Goal: Information Seeking & Learning: Understand process/instructions

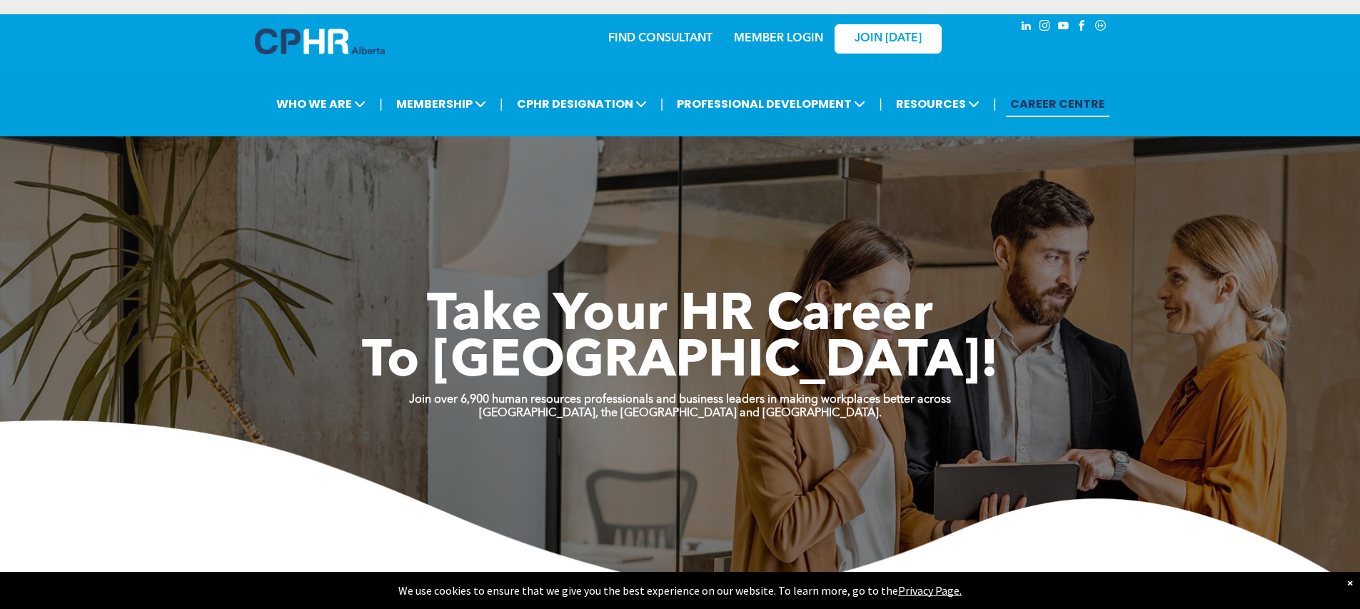
click at [772, 32] on p "MEMBER LOGIN" at bounding box center [778, 39] width 93 height 14
click at [770, 38] on link "MEMBER LOGIN" at bounding box center [778, 38] width 89 height 11
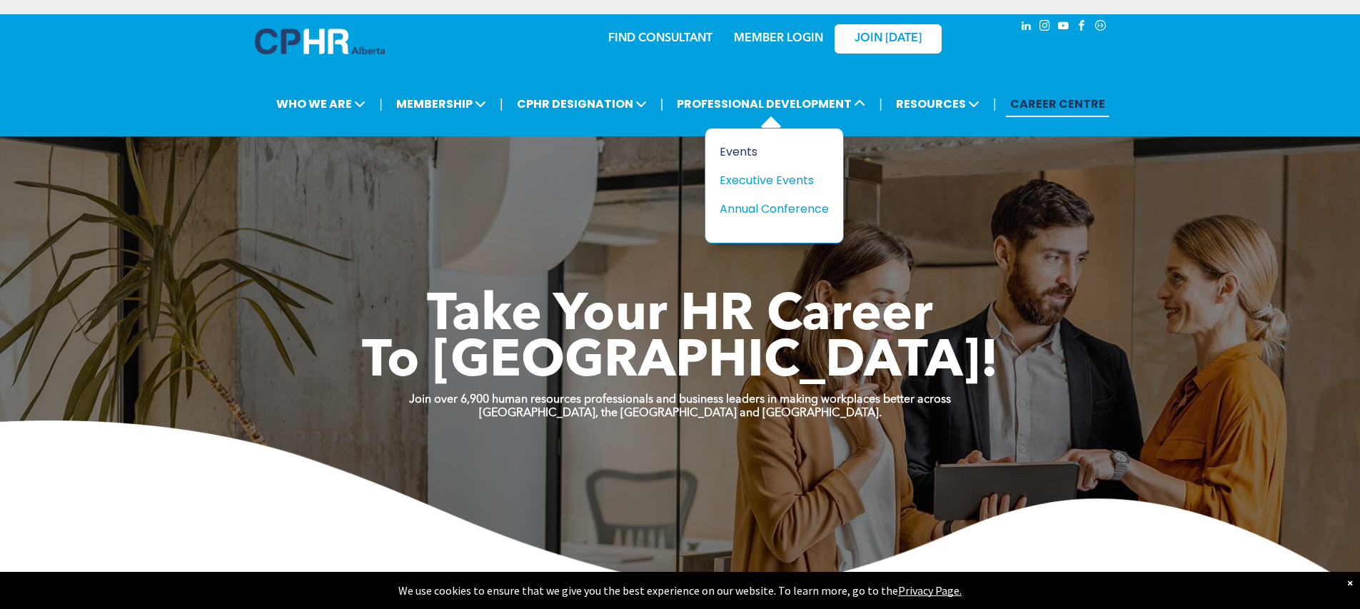
click at [736, 148] on div "Events" at bounding box center [769, 152] width 99 height 18
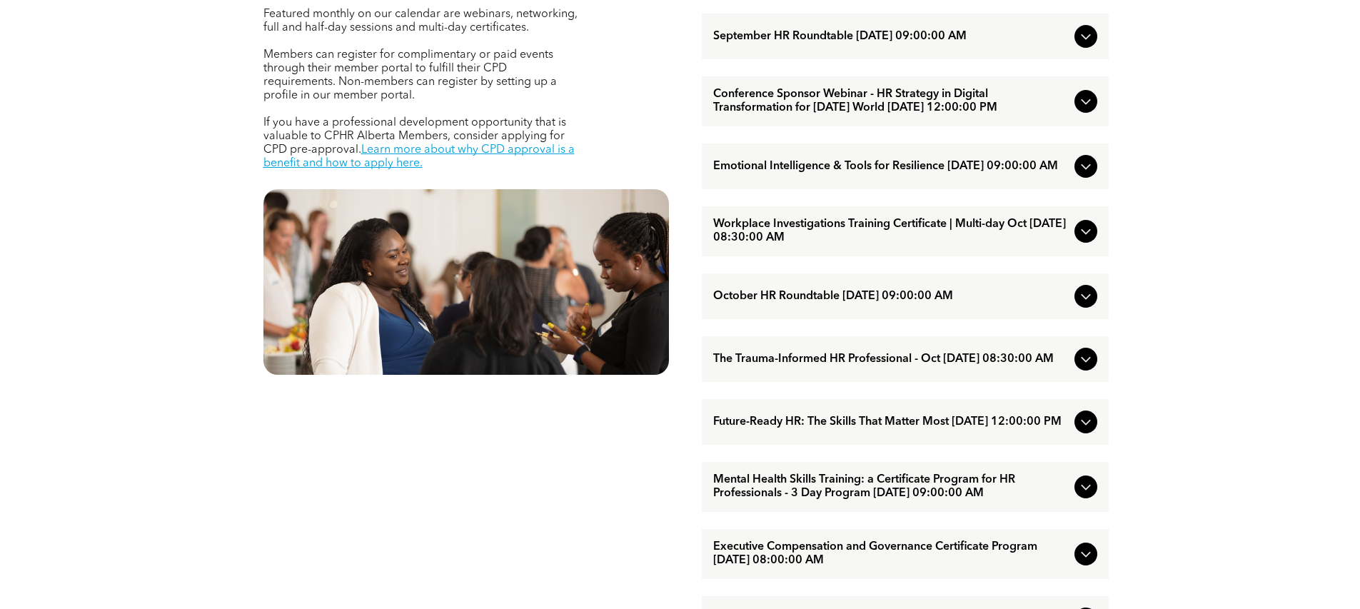
scroll to position [677, 0]
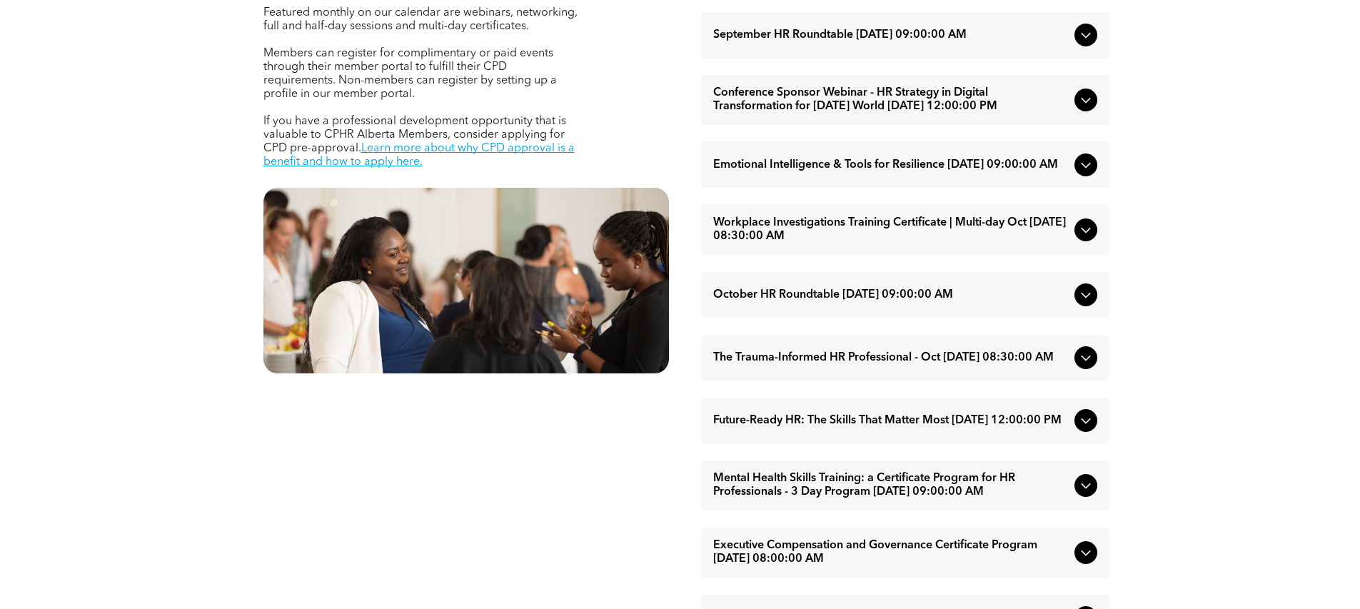
click at [758, 170] on div "Emotional Intelligence & Tools for Resilience [DATE] 09:00:00 AM" at bounding box center [905, 165] width 407 height 46
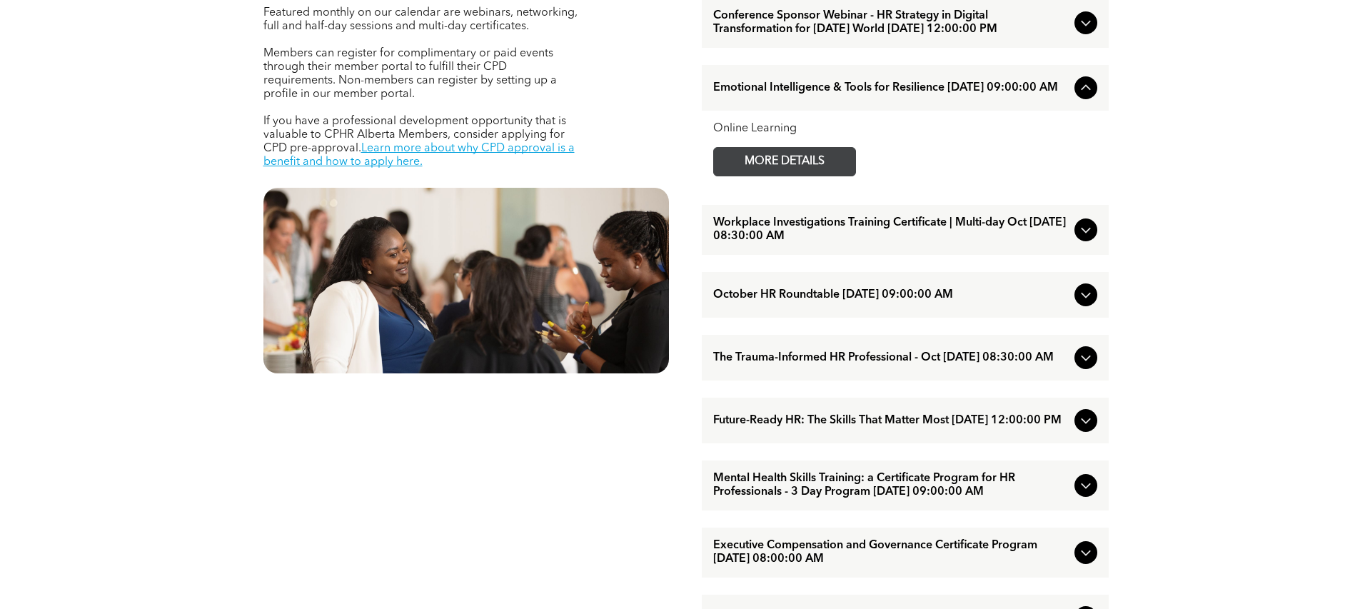
click at [758, 176] on span "MORE DETAILS" at bounding box center [784, 162] width 113 height 28
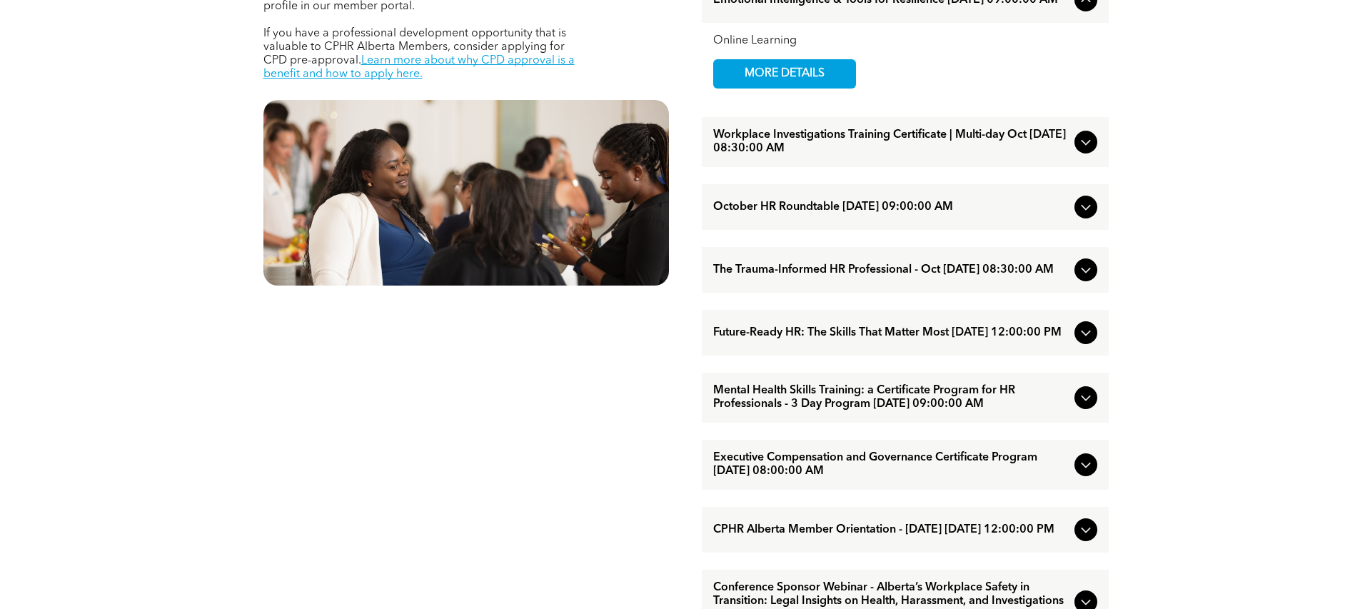
scroll to position [777, 0]
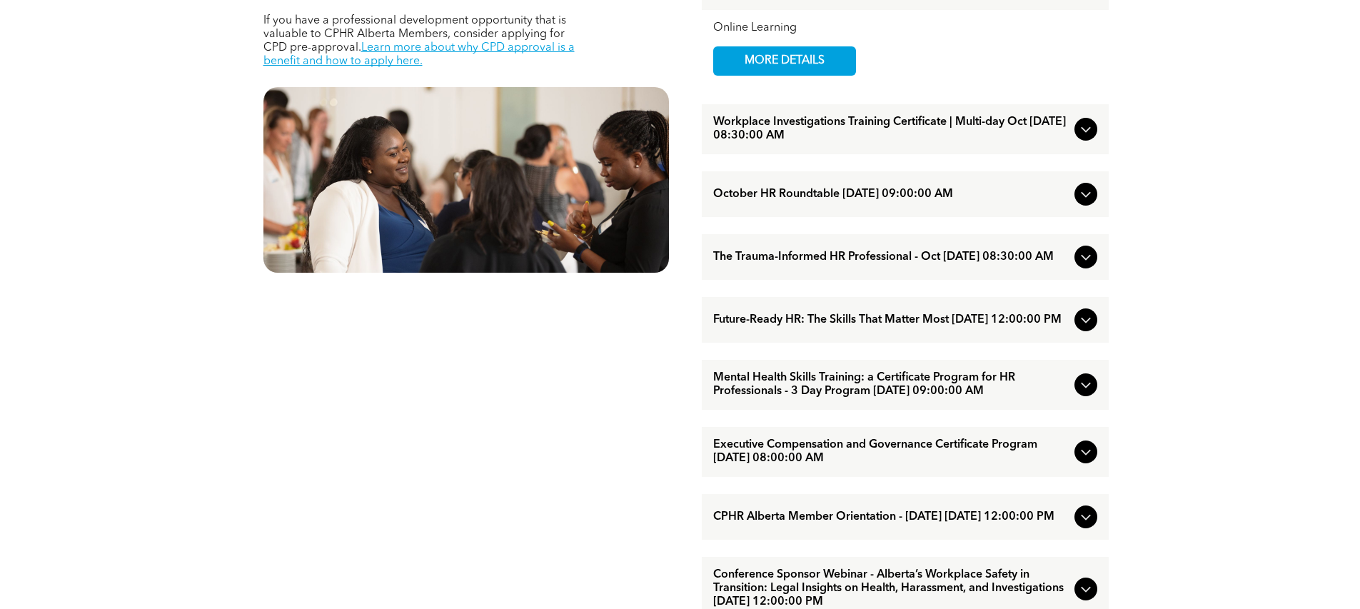
click at [822, 264] on span "The Trauma-Informed HR Professional - Oct [DATE] 08:30:00 AM" at bounding box center [891, 258] width 356 height 14
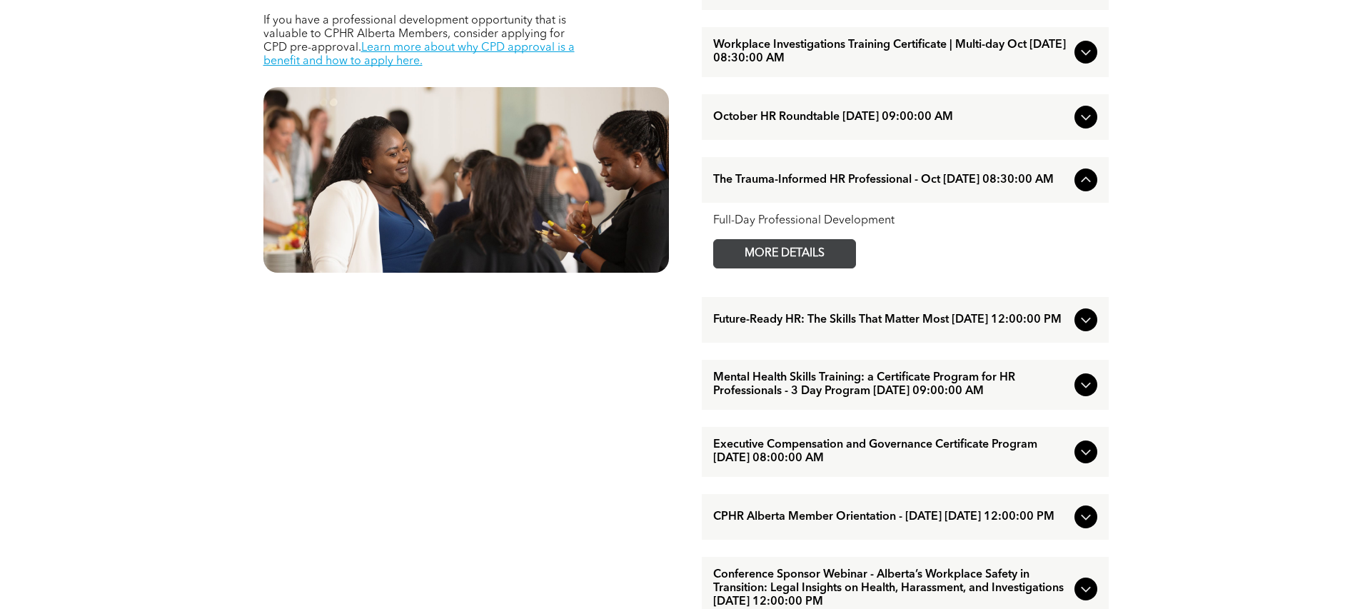
click at [805, 268] on span "MORE DETAILS" at bounding box center [784, 254] width 113 height 28
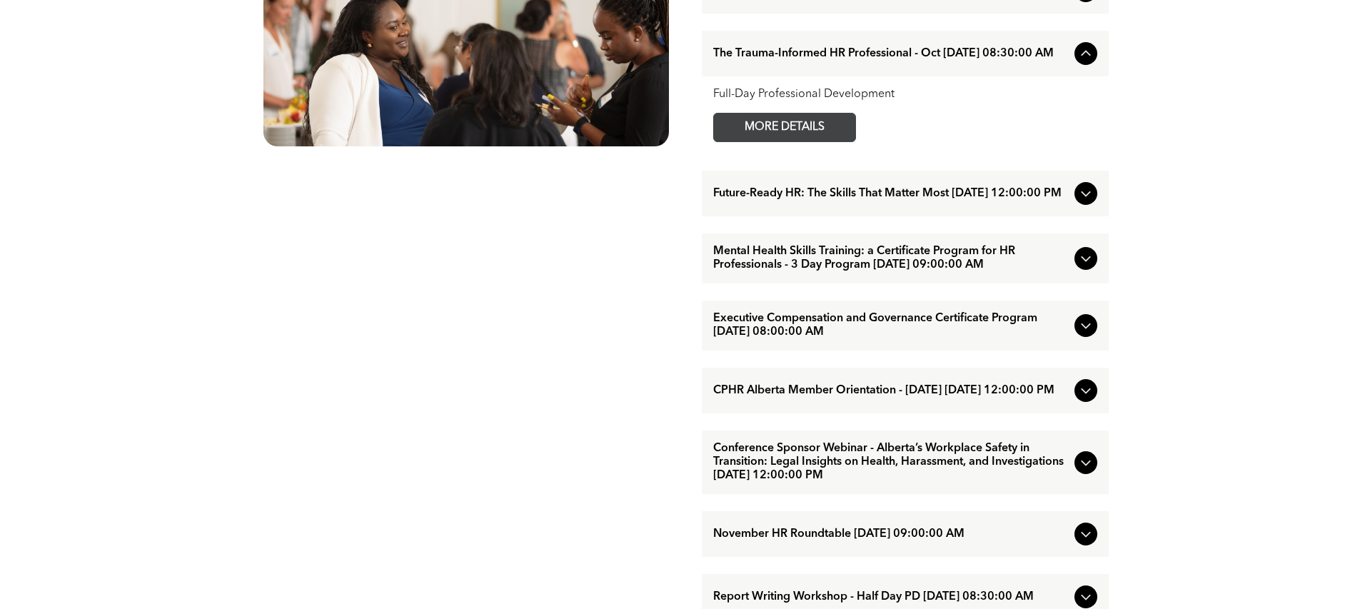
scroll to position [906, 0]
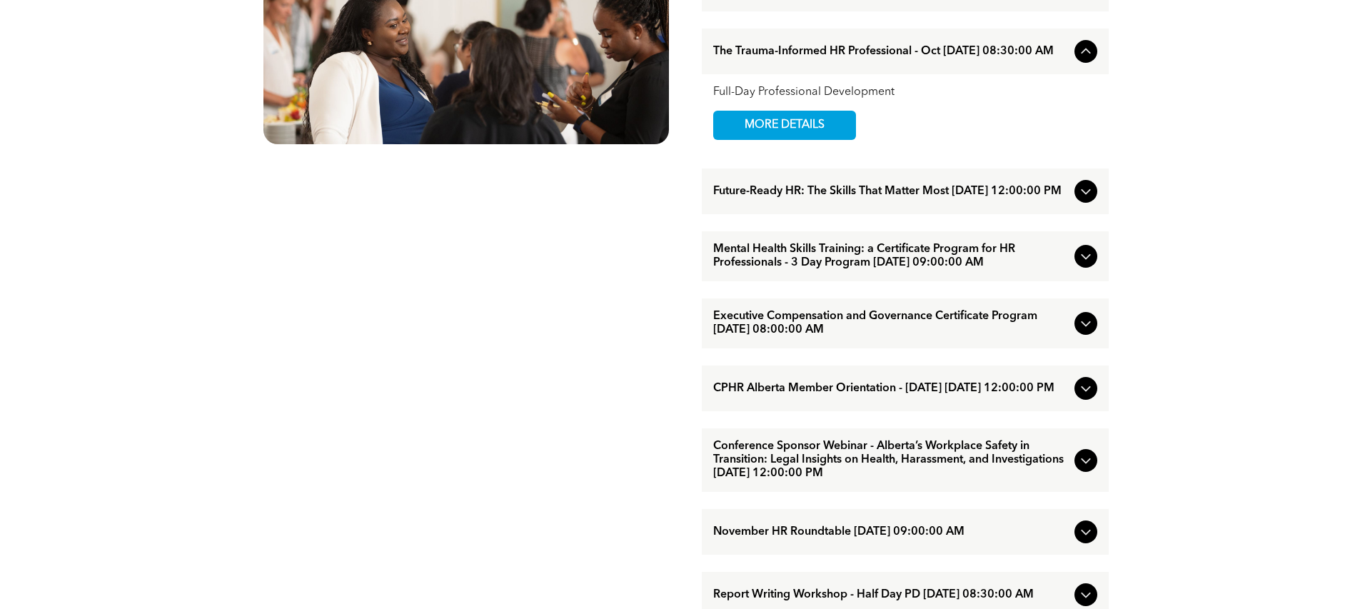
click at [742, 198] on span "Future-Ready HR: The Skills That Matter Most [DATE] 12:00:00 PM" at bounding box center [891, 192] width 356 height 14
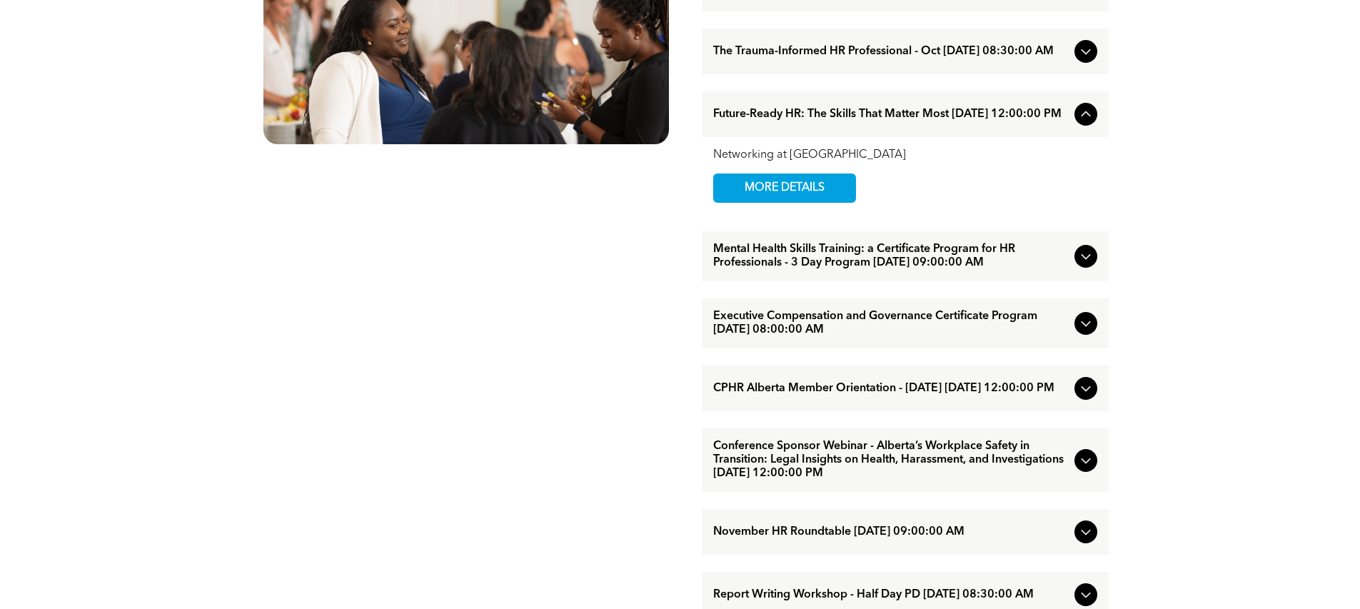
click at [742, 202] on span "MORE DETAILS" at bounding box center [784, 188] width 113 height 28
click at [805, 337] on span "Executive Compensation and Governance Certificate Program [DATE] 08:00:00 AM" at bounding box center [891, 323] width 356 height 27
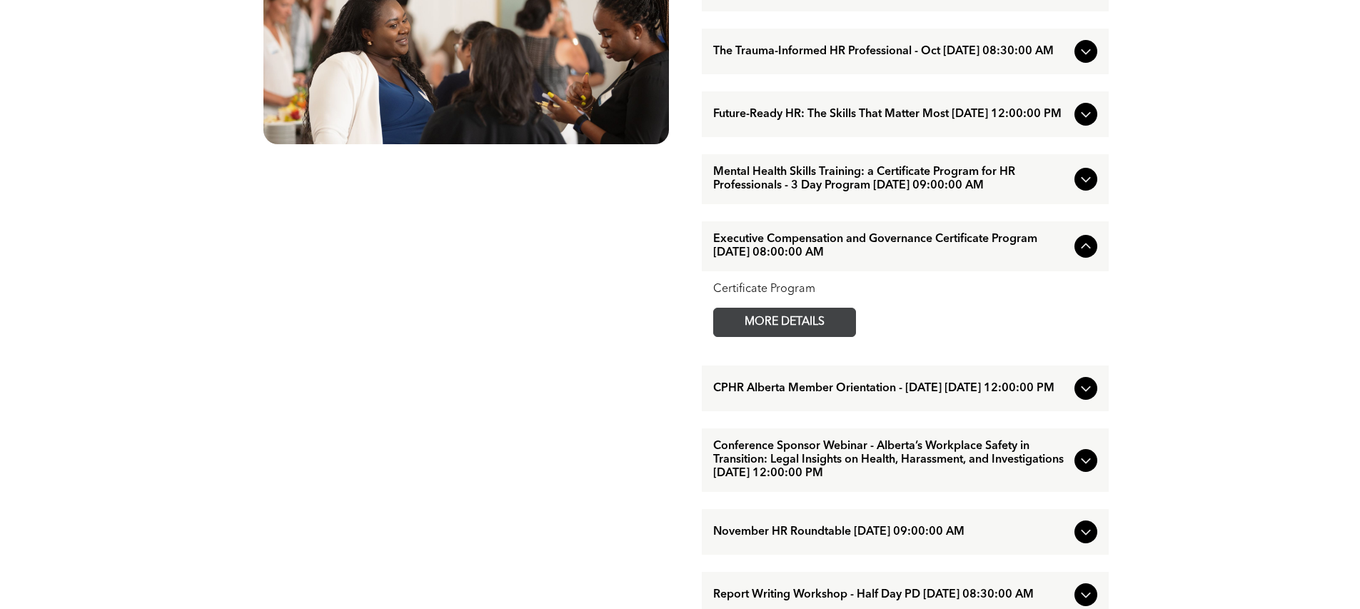
click at [797, 336] on span "MORE DETAILS" at bounding box center [784, 322] width 113 height 28
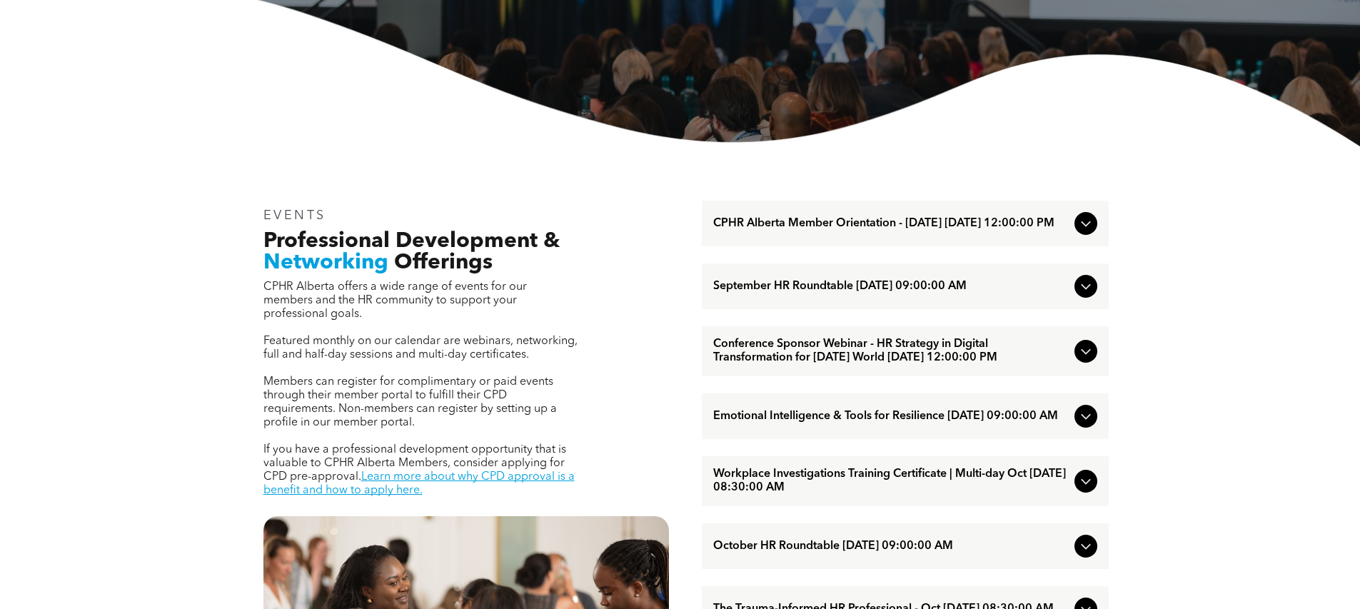
scroll to position [0, 0]
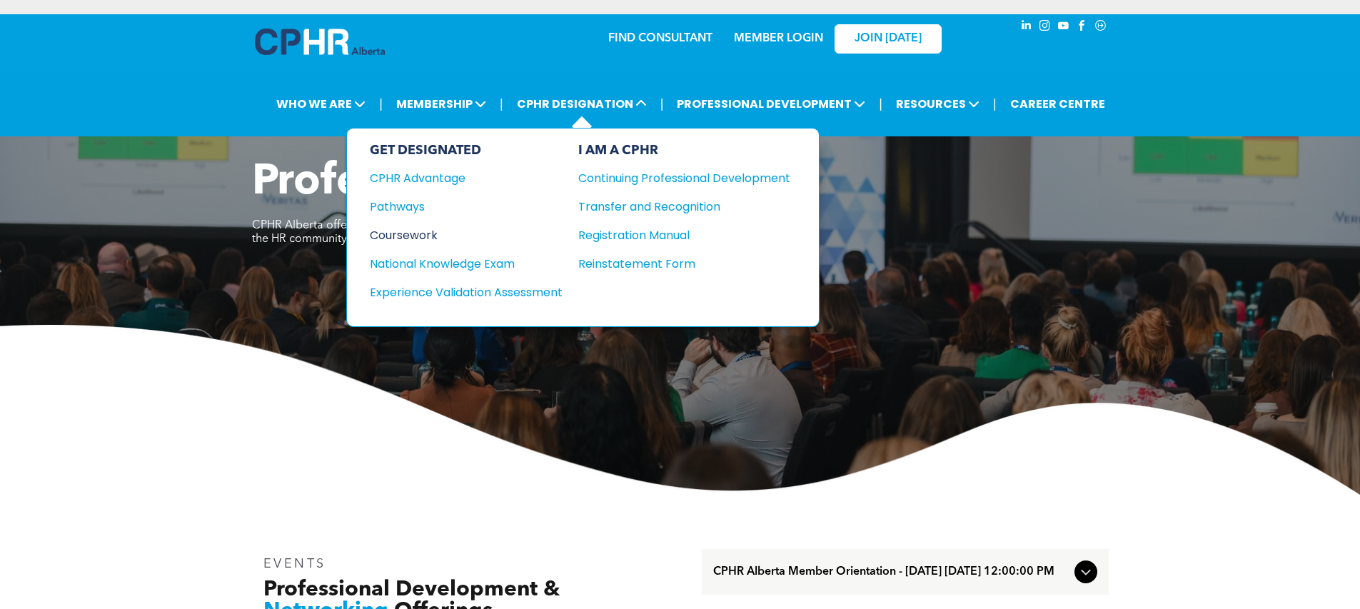
click at [411, 231] on div "Coursework" at bounding box center [456, 235] width 173 height 18
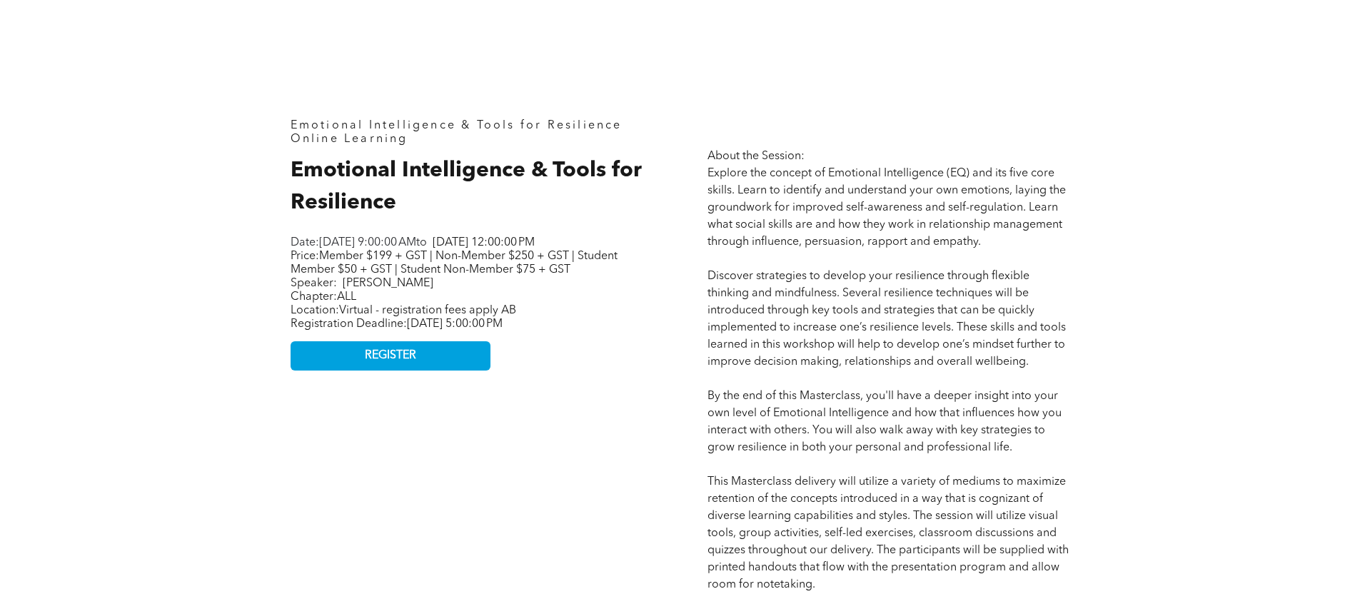
scroll to position [628, 0]
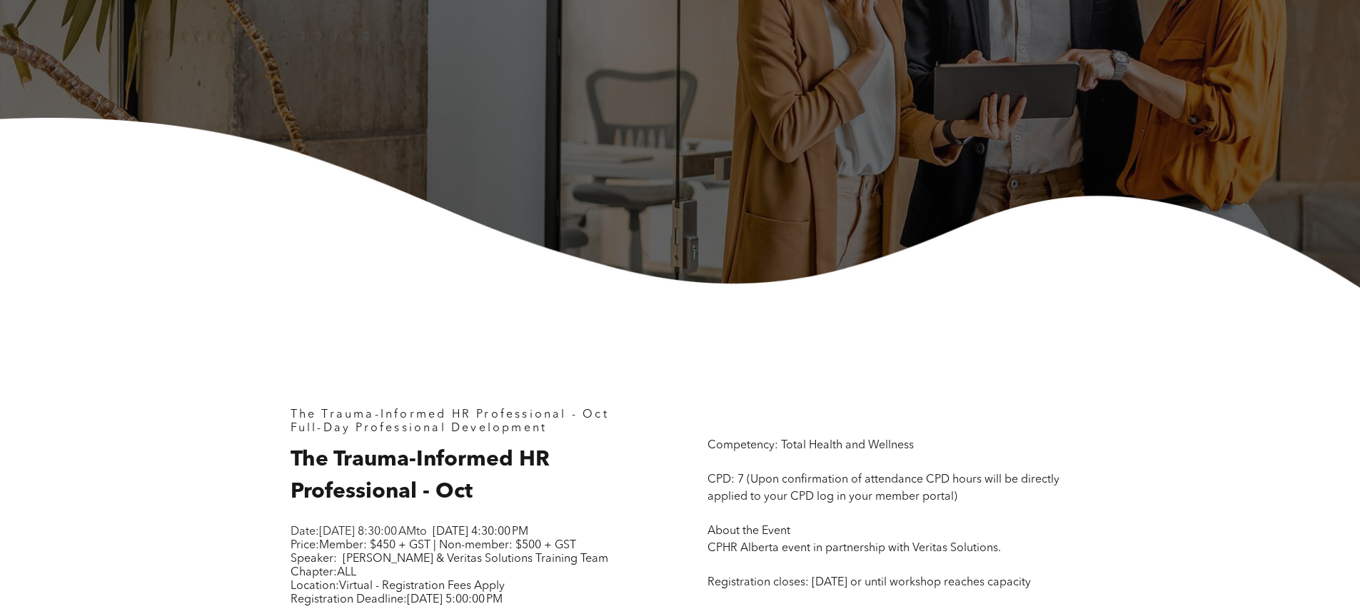
scroll to position [518, 0]
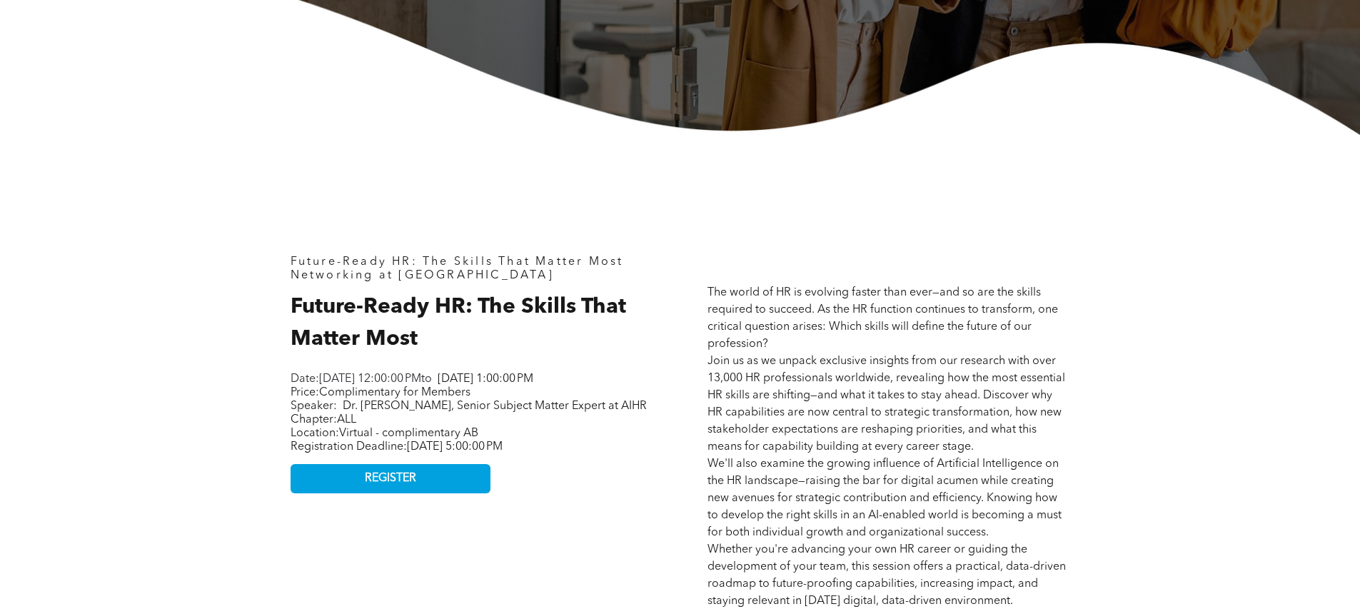
scroll to position [360, 0]
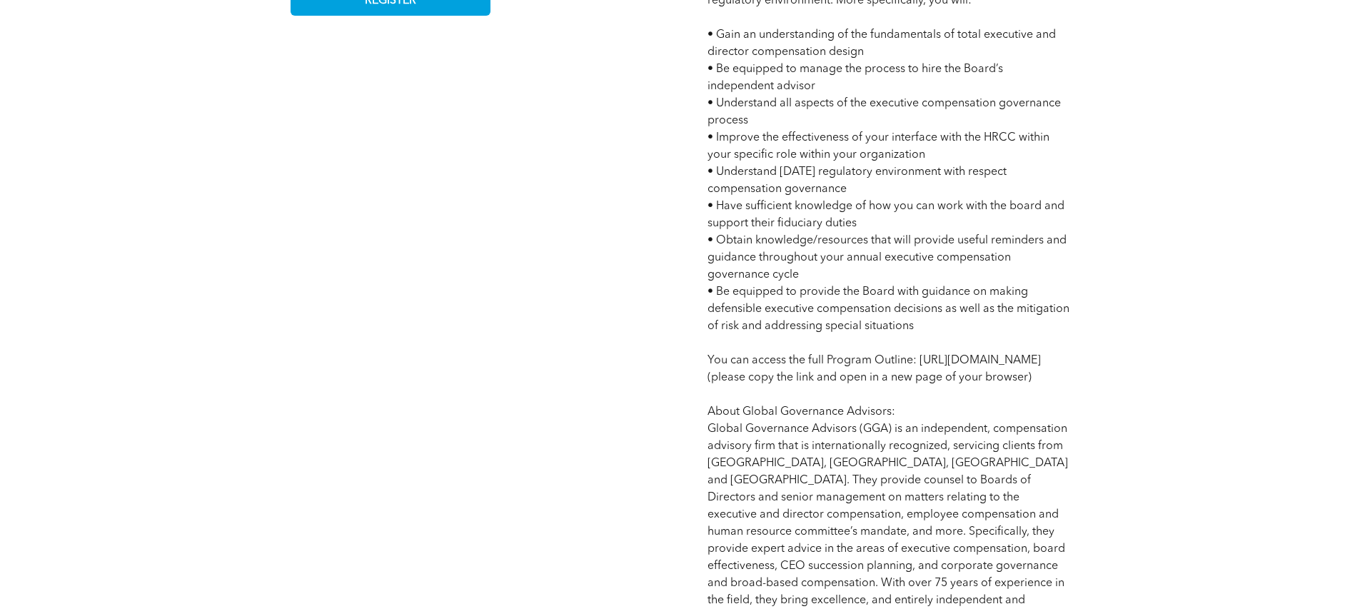
scroll to position [1029, 0]
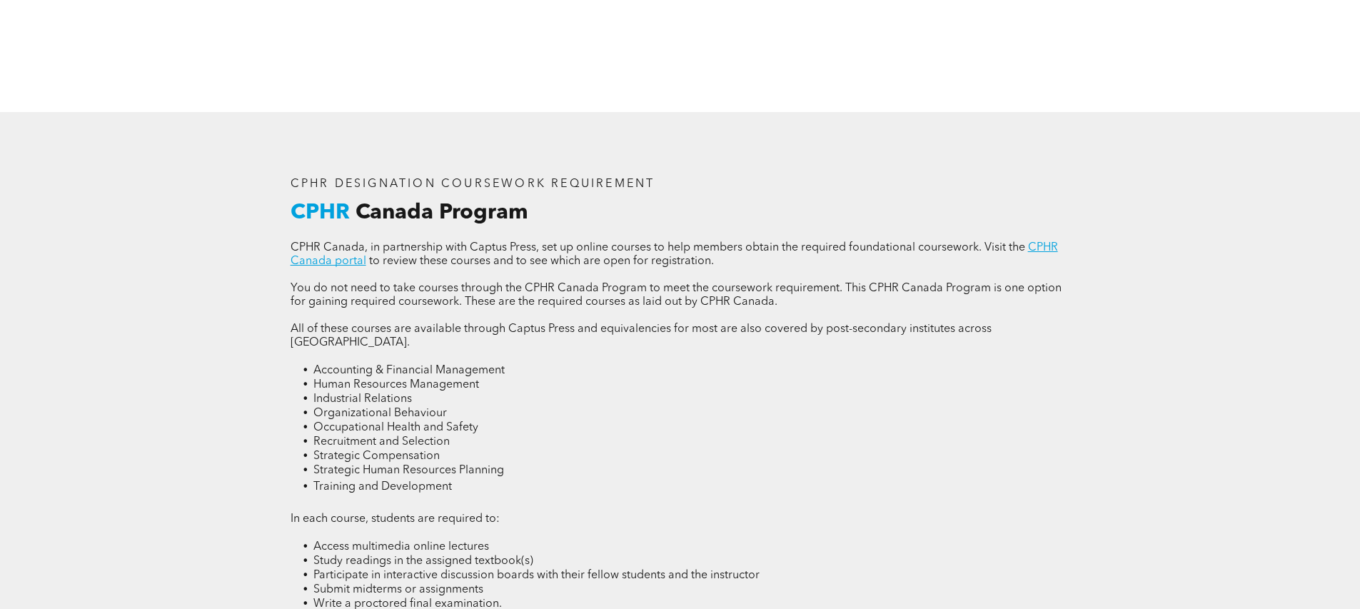
scroll to position [1898, 0]
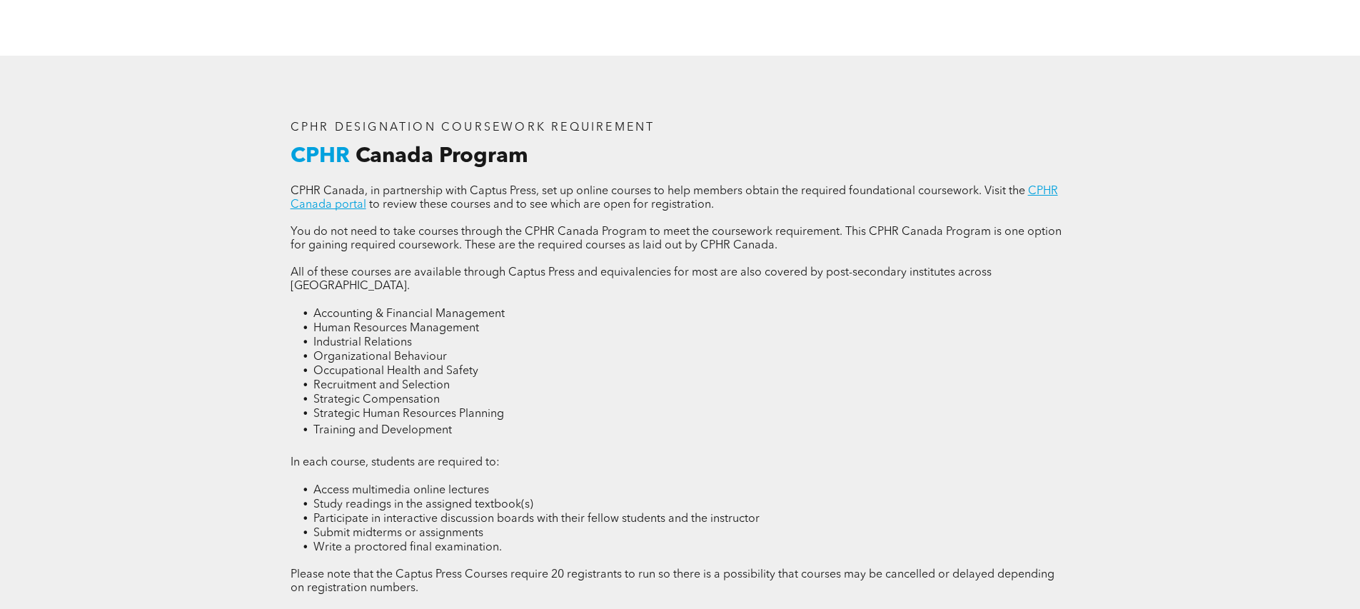
click at [458, 308] on span "Accounting & Financial Management" at bounding box center [408, 313] width 191 height 11
click at [337, 206] on link "CPHR Canada portal" at bounding box center [674, 198] width 767 height 25
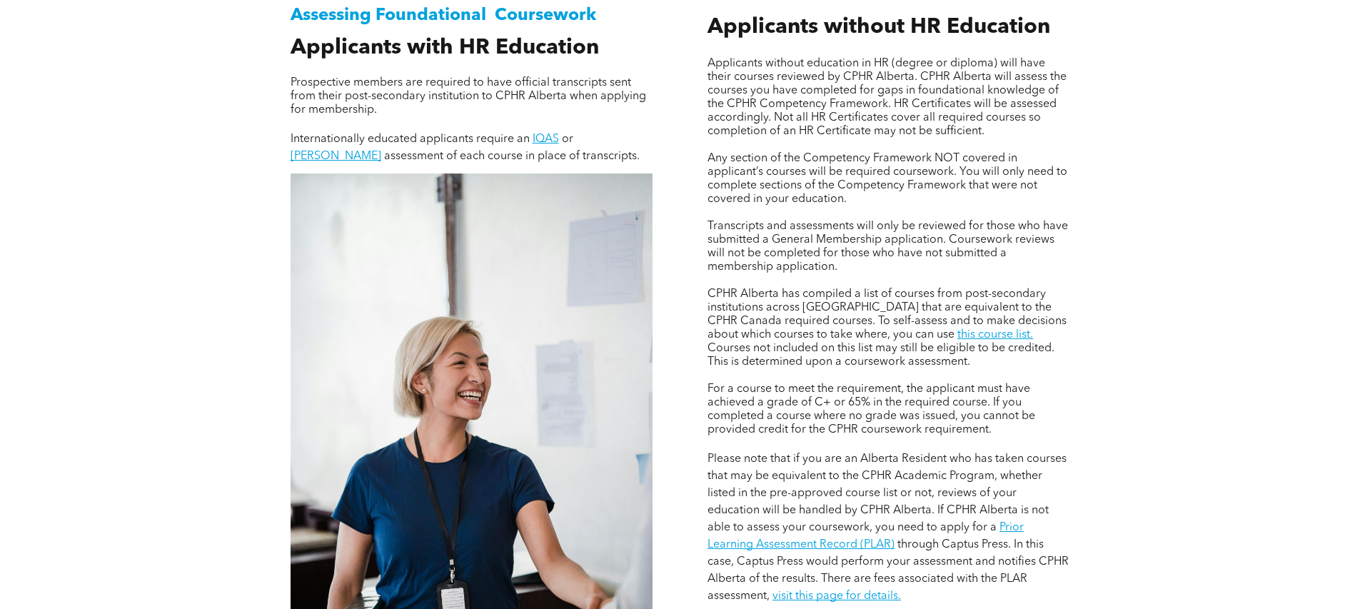
scroll to position [1015, 0]
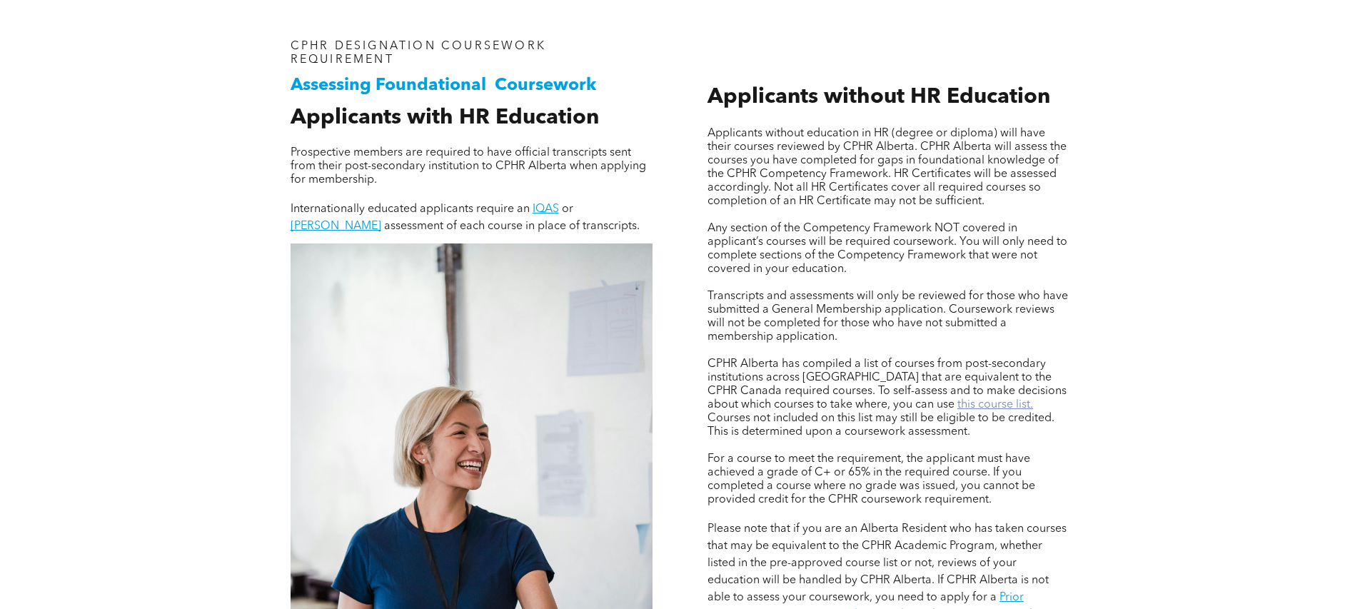
click at [957, 403] on link "this course list." at bounding box center [995, 404] width 76 height 11
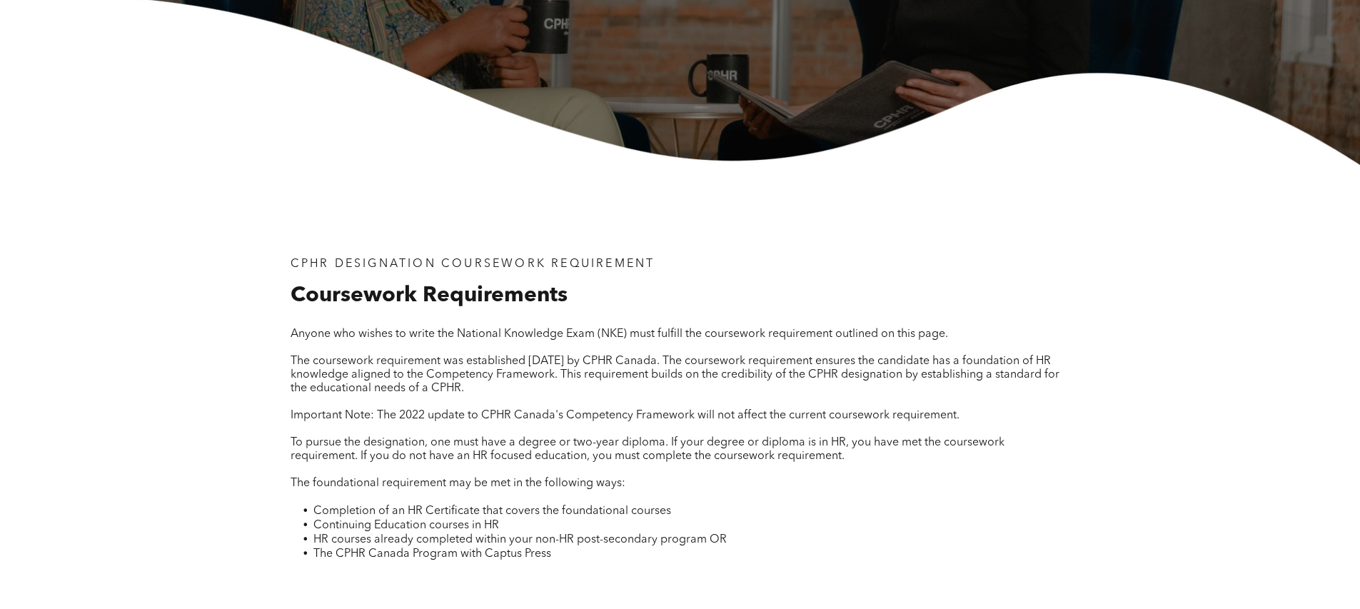
scroll to position [0, 0]
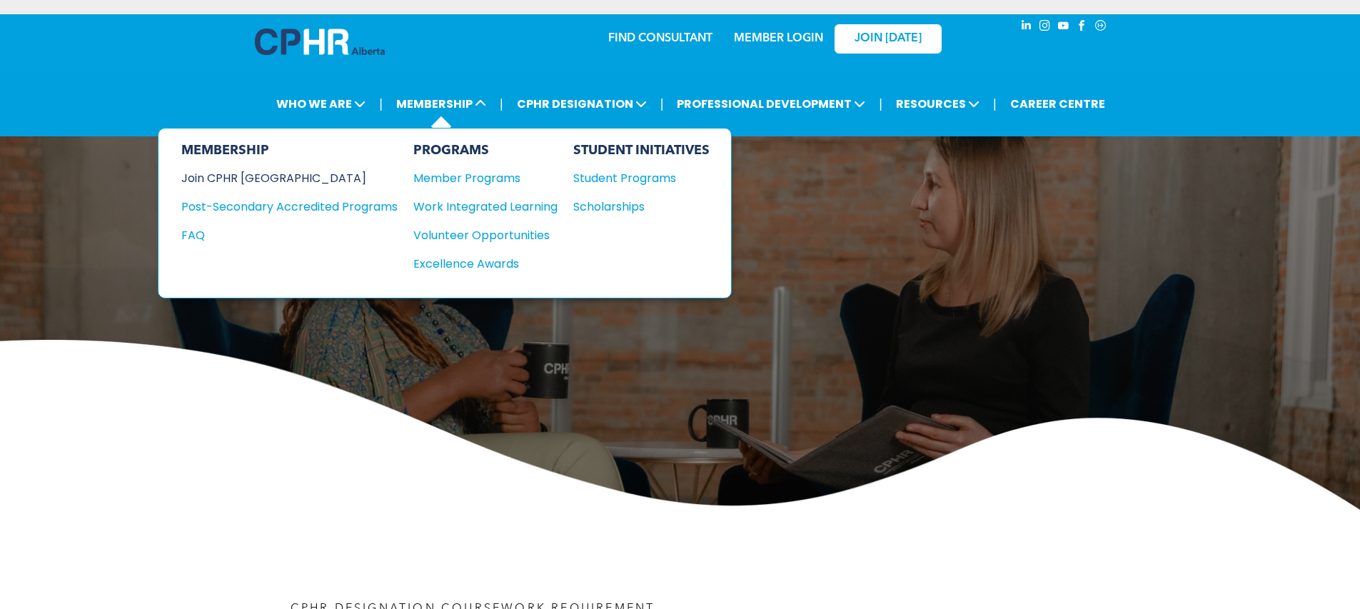
click at [255, 174] on div "Join CPHR [GEOGRAPHIC_DATA]" at bounding box center [278, 178] width 195 height 18
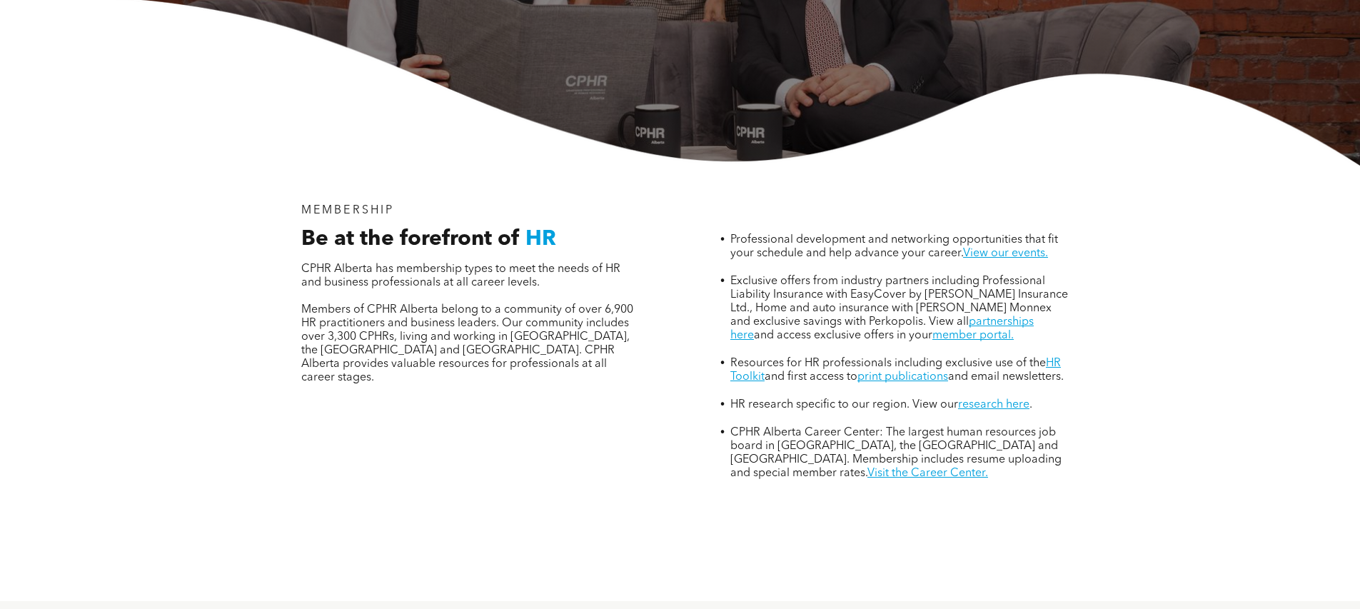
scroll to position [406, 0]
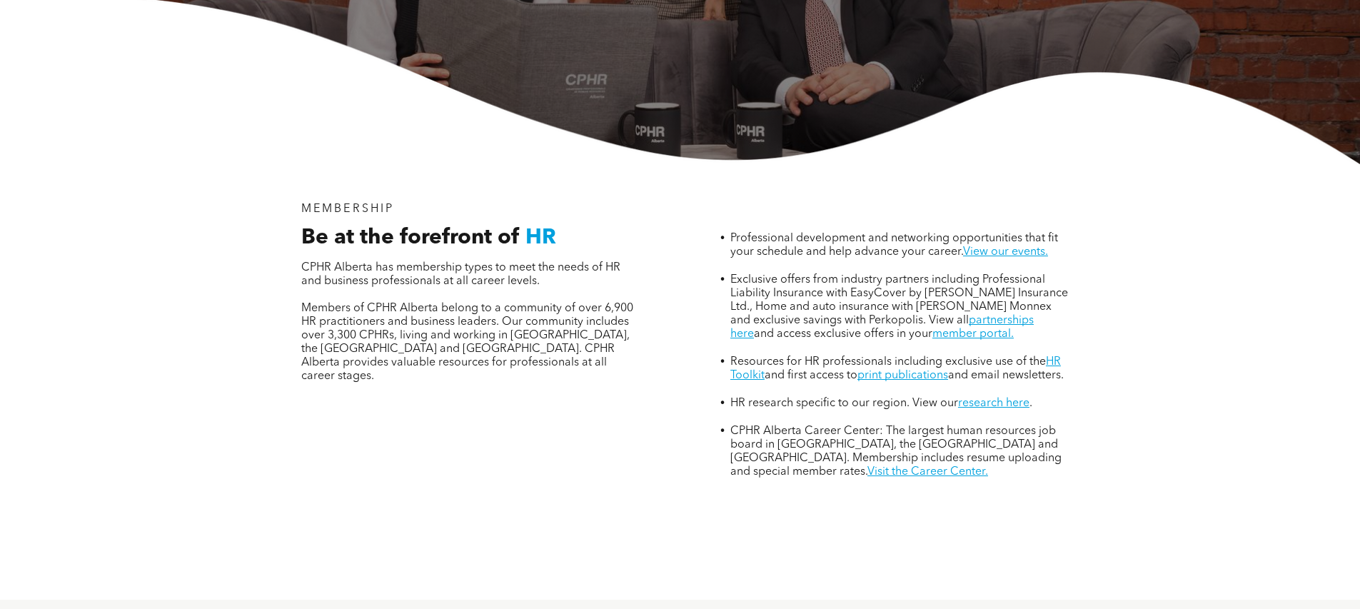
click at [780, 274] on span "Exclusive offers from industry partners including Professional Liability Insura…" at bounding box center [899, 300] width 338 height 52
click at [770, 273] on li "Exclusive offers from industry partners including Professional Liability Insura…" at bounding box center [899, 314] width 339 height 82
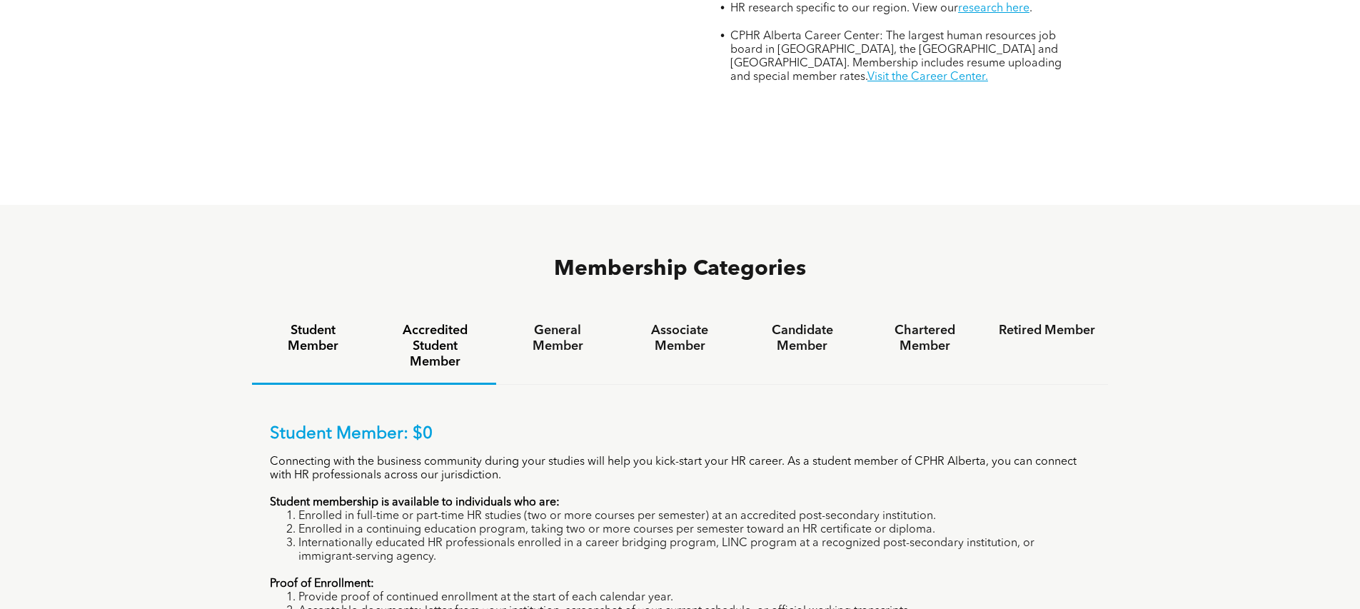
scroll to position [821, 0]
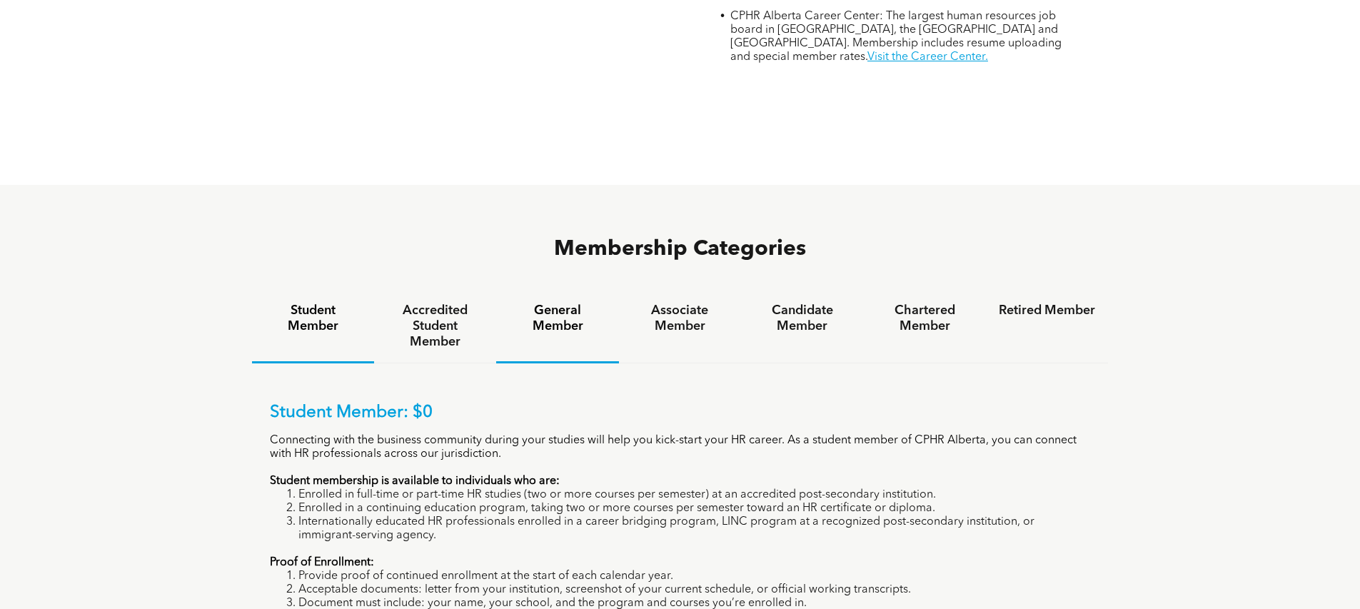
click at [573, 303] on h4 "General Member" at bounding box center [557, 318] width 96 height 31
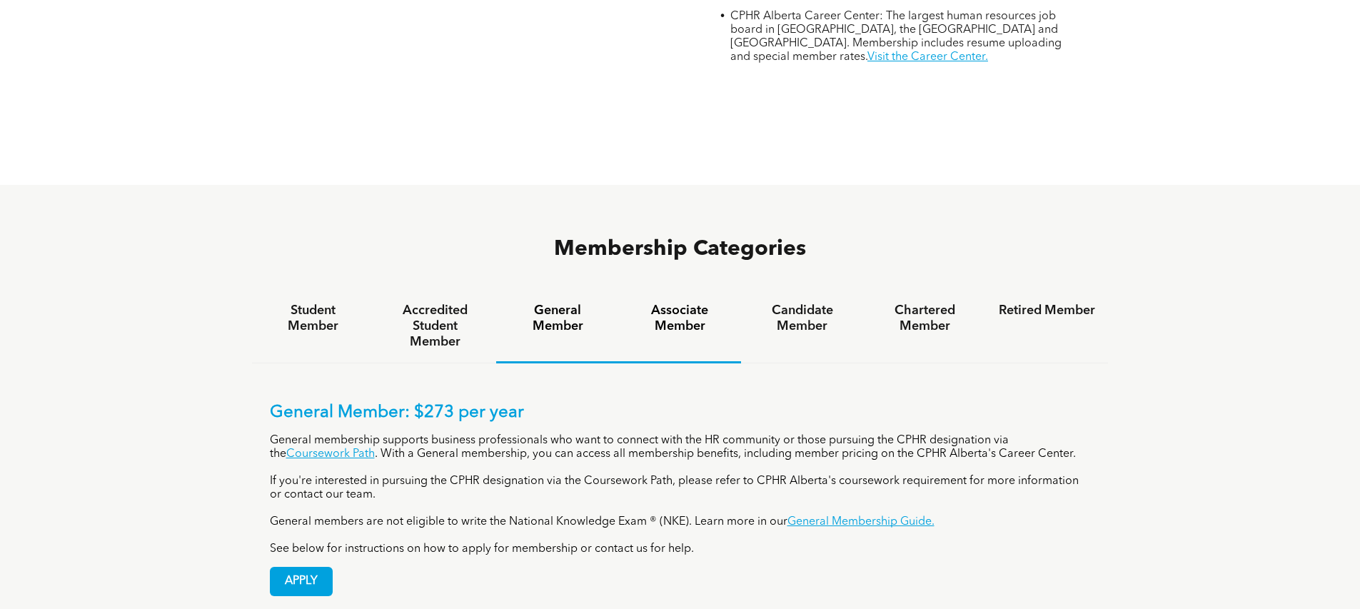
click at [675, 303] on h4 "Associate Member" at bounding box center [680, 318] width 96 height 31
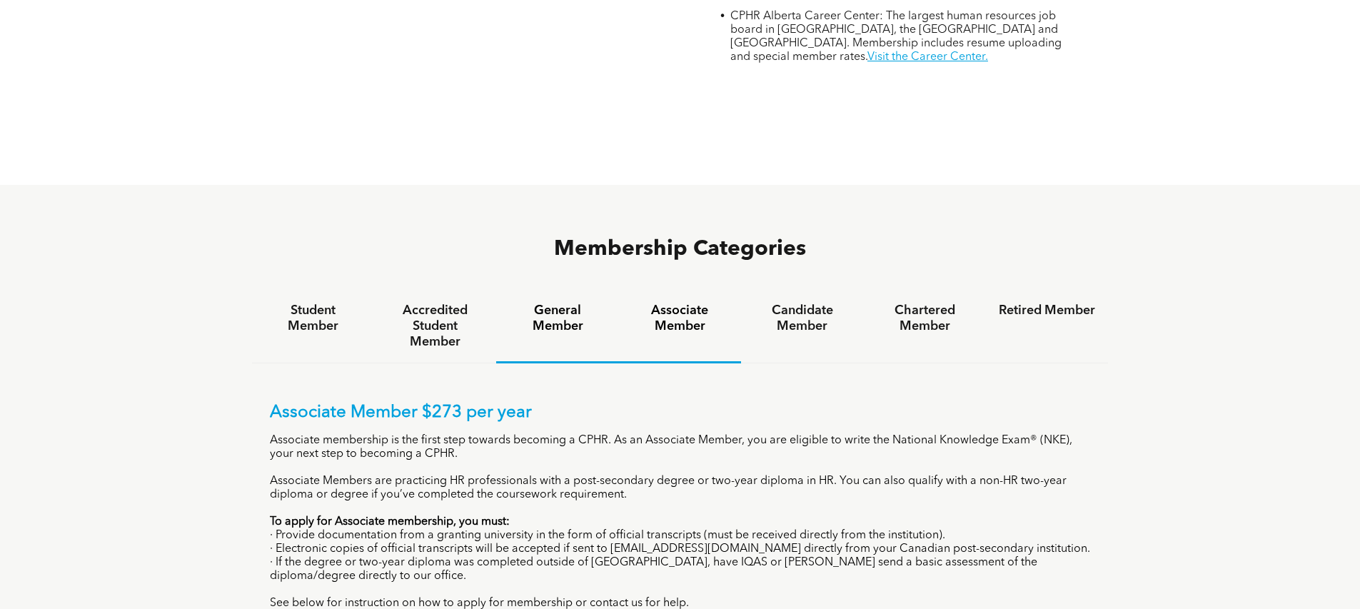
click at [612, 290] on div "General Member" at bounding box center [557, 327] width 122 height 74
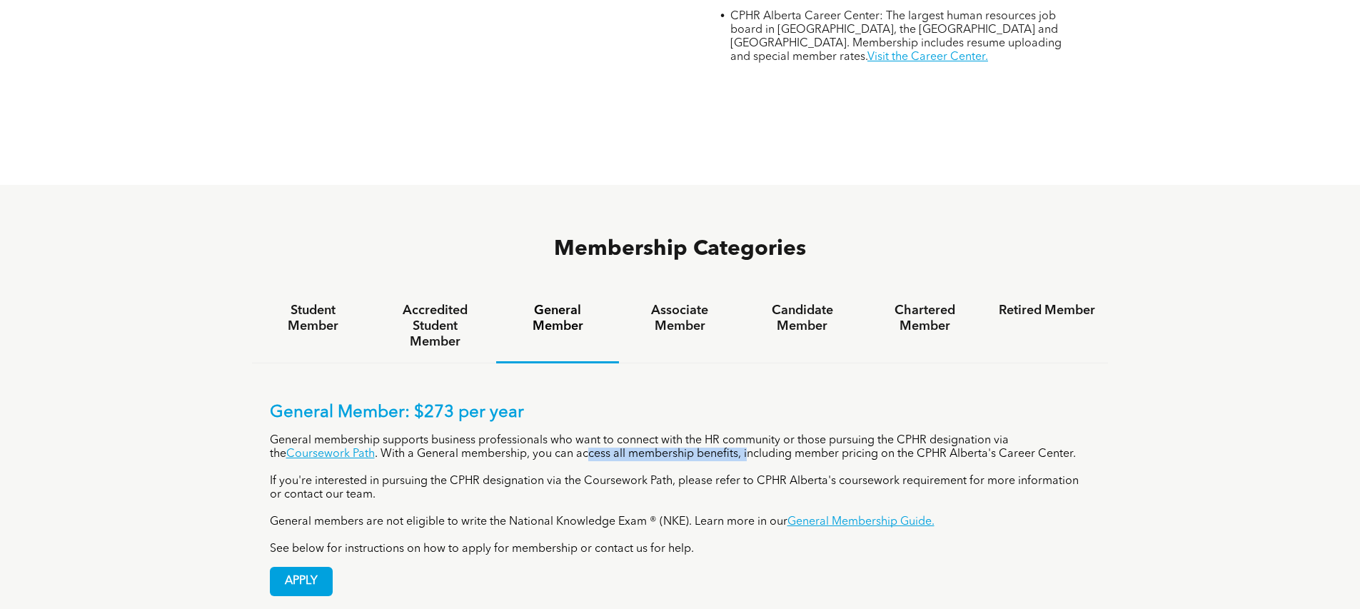
drag, startPoint x: 570, startPoint y: 405, endPoint x: 732, endPoint y: 405, distance: 162.1
click at [732, 434] on p "General membership supports business professionals who want to connect with the…" at bounding box center [680, 447] width 821 height 27
click at [702, 303] on h4 "Associate Member" at bounding box center [680, 318] width 96 height 31
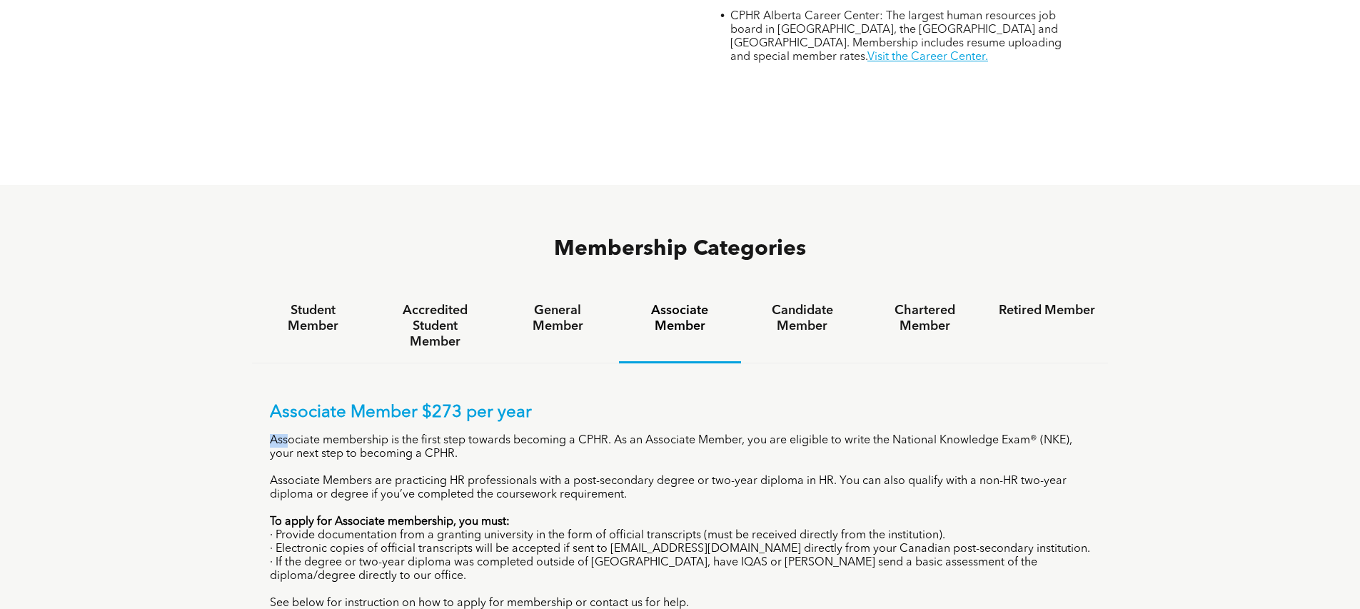
drag, startPoint x: 286, startPoint y: 394, endPoint x: 506, endPoint y: 411, distance: 220.5
click at [506, 411] on div "Associate Member $273 per year Associate membership is the first step towards b…" at bounding box center [680, 507] width 821 height 208
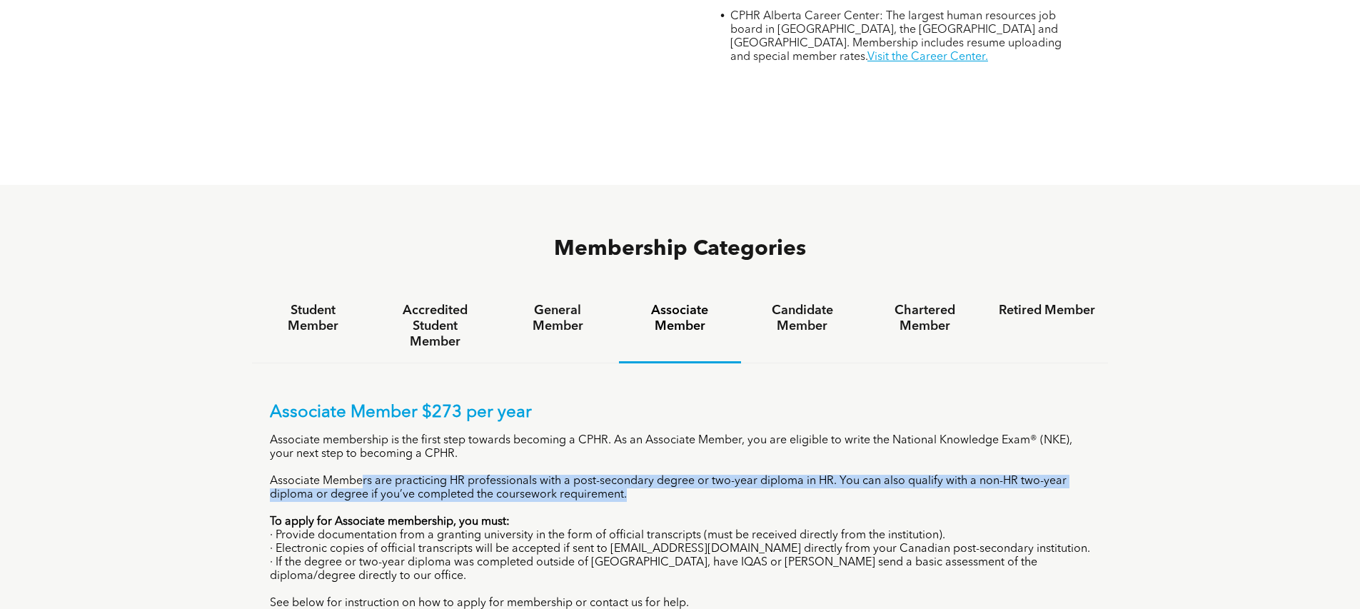
drag, startPoint x: 361, startPoint y: 423, endPoint x: 705, endPoint y: 437, distance: 344.4
click at [705, 475] on p "Associate Members are practicing HR professionals with a post-secondary degree …" at bounding box center [680, 488] width 821 height 27
drag, startPoint x: 269, startPoint y: 473, endPoint x: 538, endPoint y: 455, distance: 269.8
click at [538, 455] on div "Associate Member $273 per year Associate membership is the first step towards b…" at bounding box center [680, 507] width 821 height 208
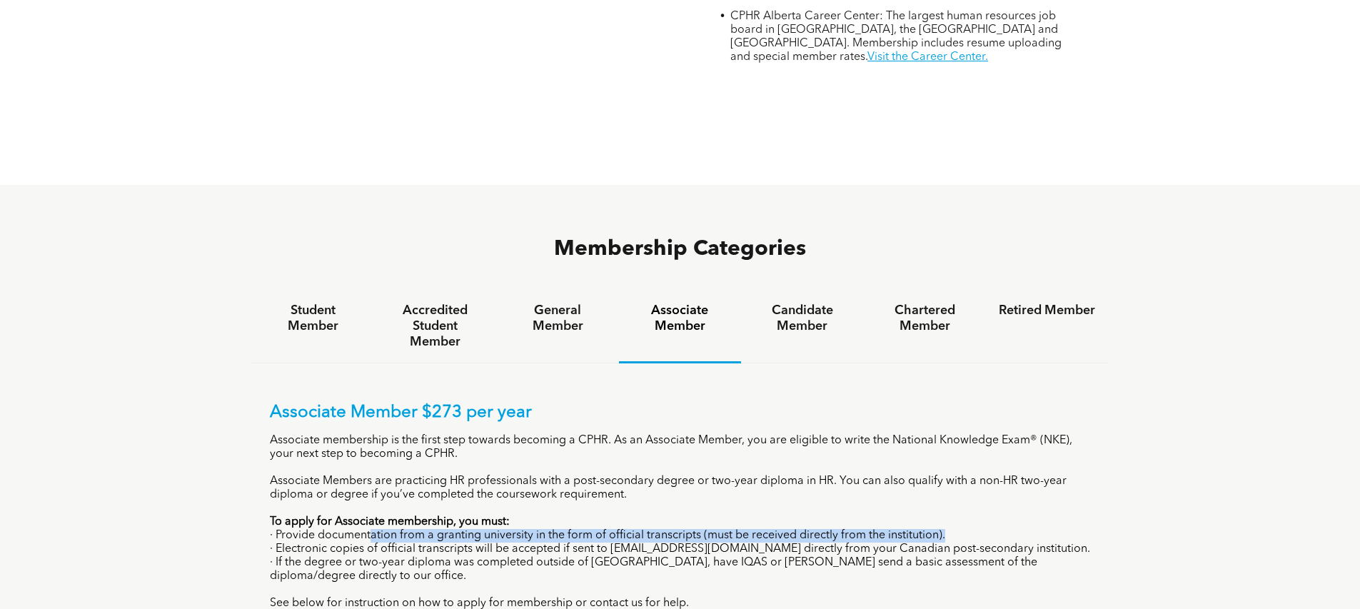
drag, startPoint x: 372, startPoint y: 484, endPoint x: 979, endPoint y: 488, distance: 607.5
click at [979, 529] on p "· Provide documentation from a granting university in the form of official tran…" at bounding box center [680, 536] width 821 height 14
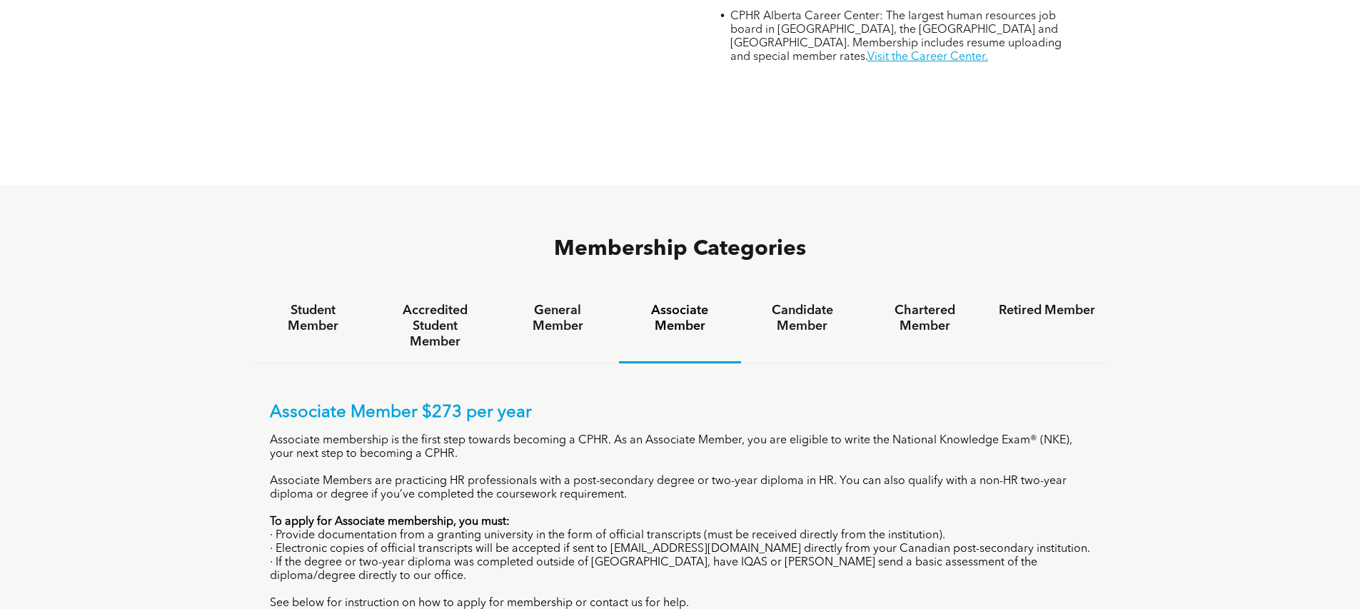
click at [308, 543] on p "· Electronic copies of official transcripts will be accepted if sent to registr…" at bounding box center [680, 550] width 821 height 14
drag, startPoint x: 280, startPoint y: 498, endPoint x: 680, endPoint y: 498, distance: 399.8
click at [680, 543] on p "· Electronic copies of official transcripts will be accepted if sent to registr…" at bounding box center [680, 550] width 821 height 14
click at [468, 556] on p "· If the degree or two-year diploma was completed outside of Canada, have IQAS …" at bounding box center [680, 569] width 821 height 27
drag, startPoint x: 419, startPoint y: 509, endPoint x: 525, endPoint y: 510, distance: 106.4
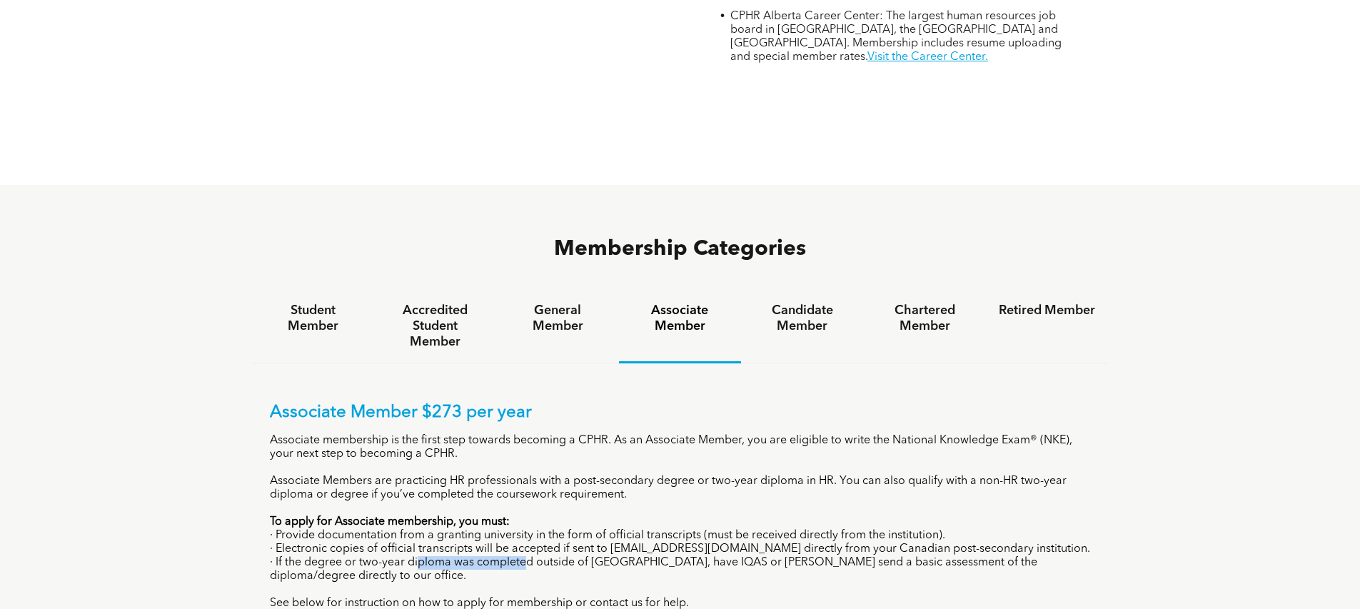
click at [525, 556] on p "· If the degree or two-year diploma was completed outside of Canada, have IQAS …" at bounding box center [680, 569] width 821 height 27
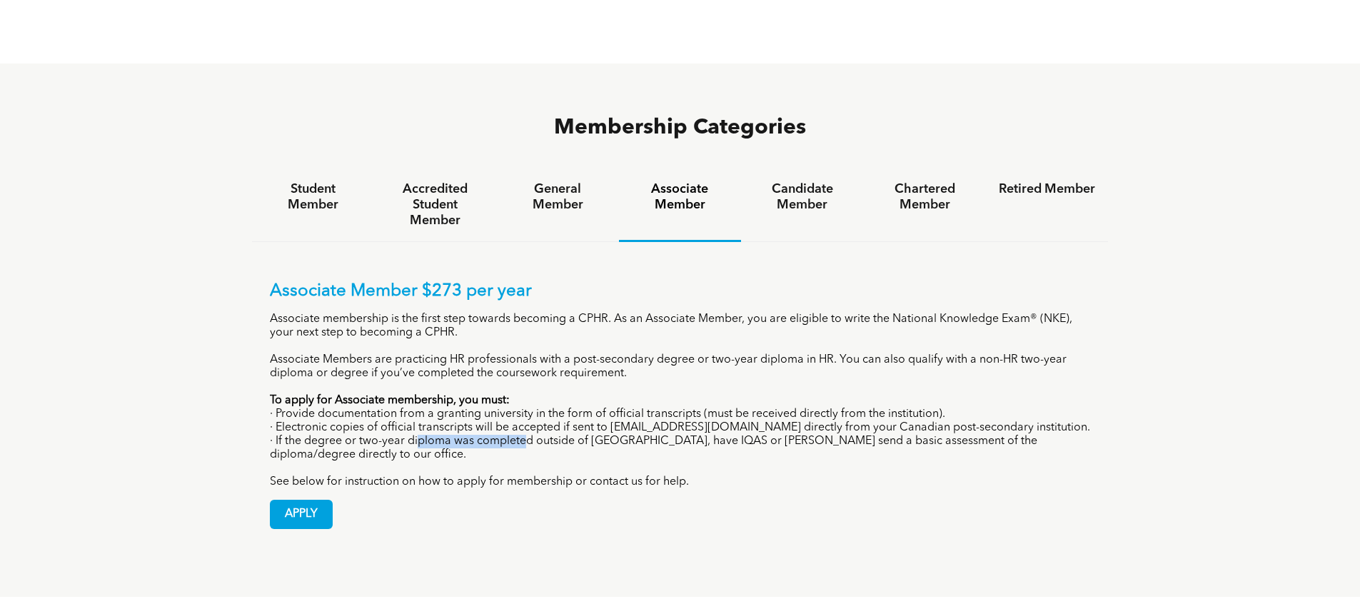
scroll to position [775, 0]
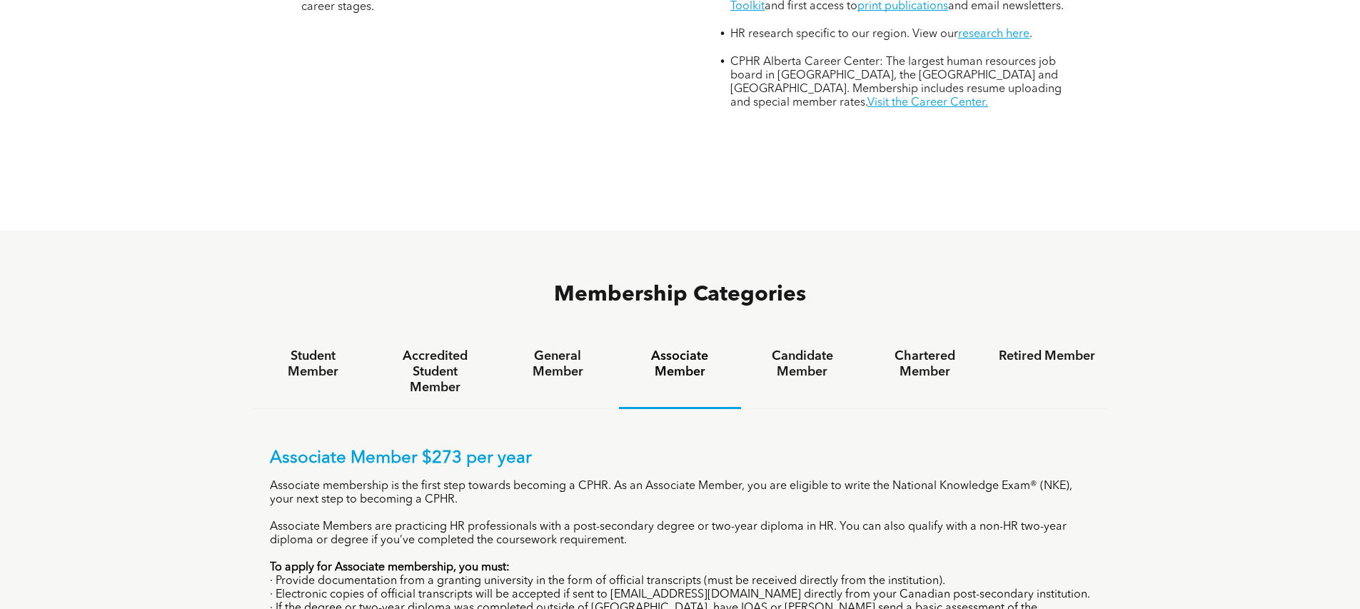
click at [660, 348] on h4 "Associate Member" at bounding box center [680, 363] width 96 height 31
click at [805, 348] on h4 "Candidate Member" at bounding box center [802, 363] width 96 height 31
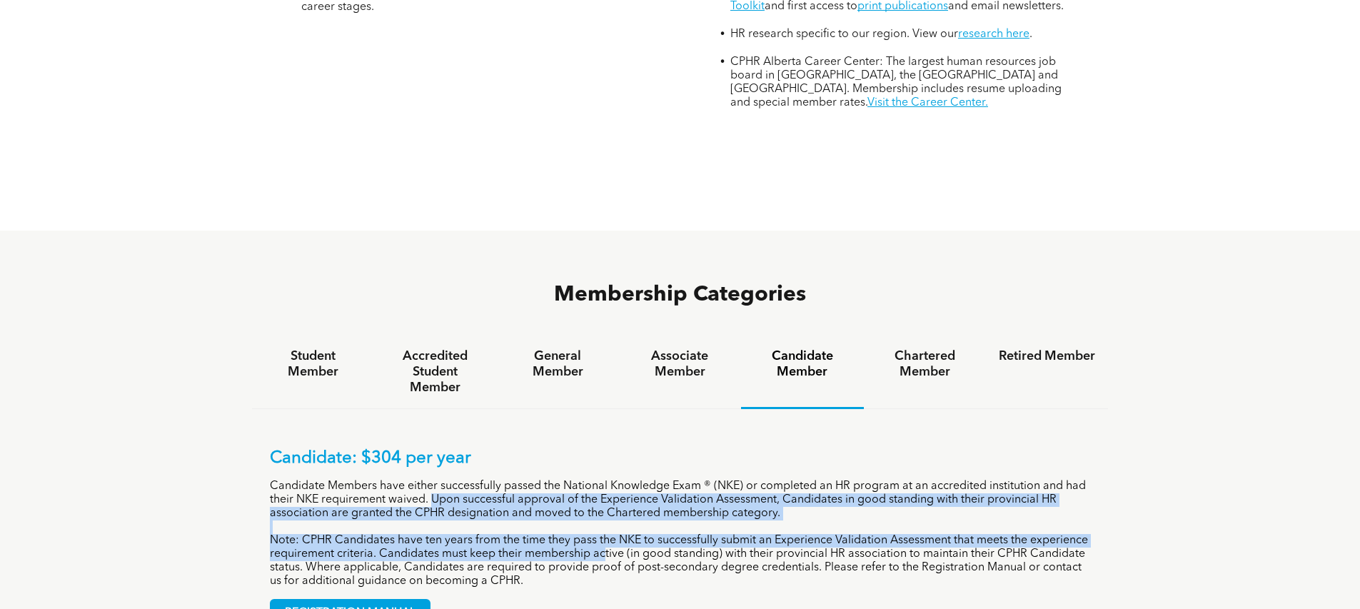
drag, startPoint x: 434, startPoint y: 443, endPoint x: 632, endPoint y: 506, distance: 207.5
click at [632, 506] on div "Candidate: $304 per year Candidate Members have either successfully passed the …" at bounding box center [680, 518] width 821 height 140
click at [632, 534] on p "Note: CPHR Candidates have ten years from the time they pass the NKE to success…" at bounding box center [680, 561] width 821 height 54
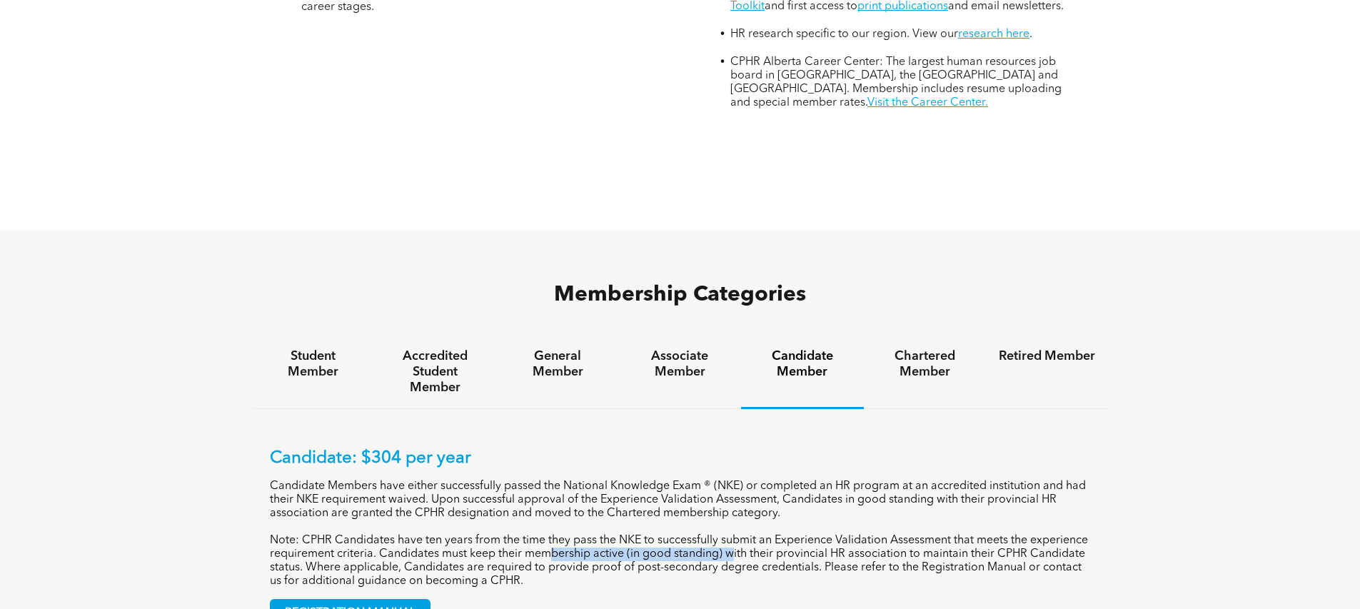
drag, startPoint x: 578, startPoint y: 500, endPoint x: 760, endPoint y: 500, distance: 182.8
click at [760, 534] on p "Note: CPHR Candidates have ten years from the time they pass the NKE to success…" at bounding box center [680, 561] width 821 height 54
click at [929, 348] on h4 "Chartered Member" at bounding box center [925, 363] width 96 height 31
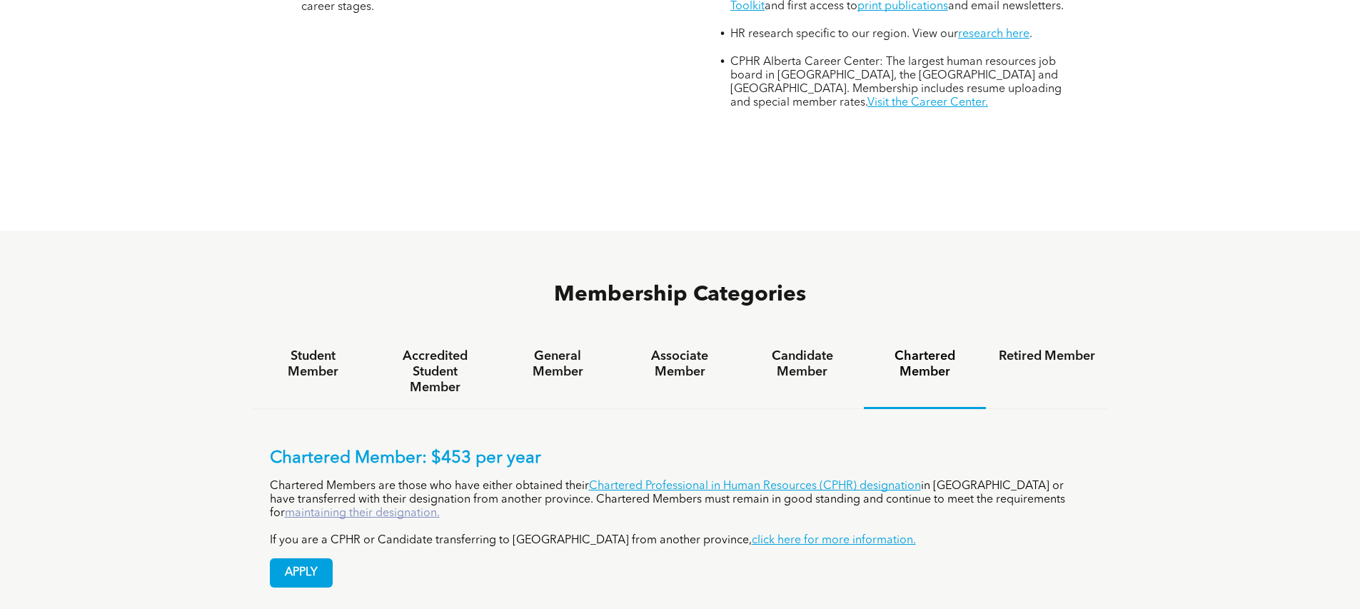
click at [324, 508] on link "maintaining their designation." at bounding box center [362, 513] width 155 height 11
click at [672, 348] on h4 "Associate Member" at bounding box center [680, 363] width 96 height 31
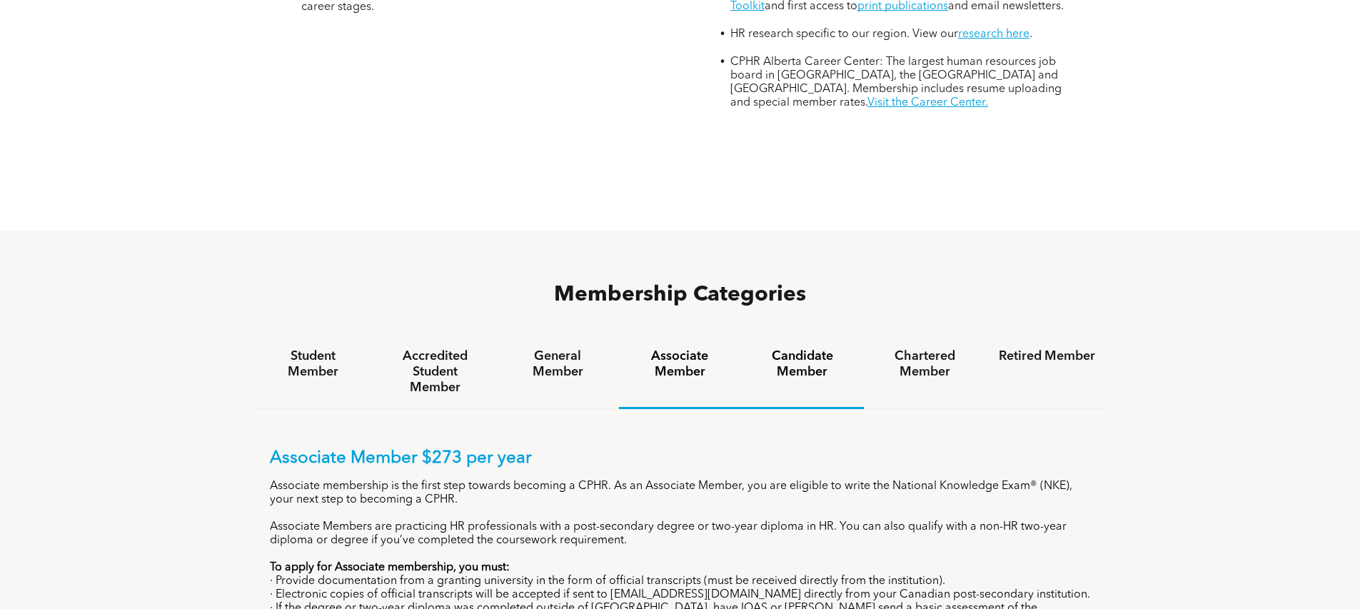
click at [767, 336] on div "Candidate Member" at bounding box center [802, 373] width 122 height 74
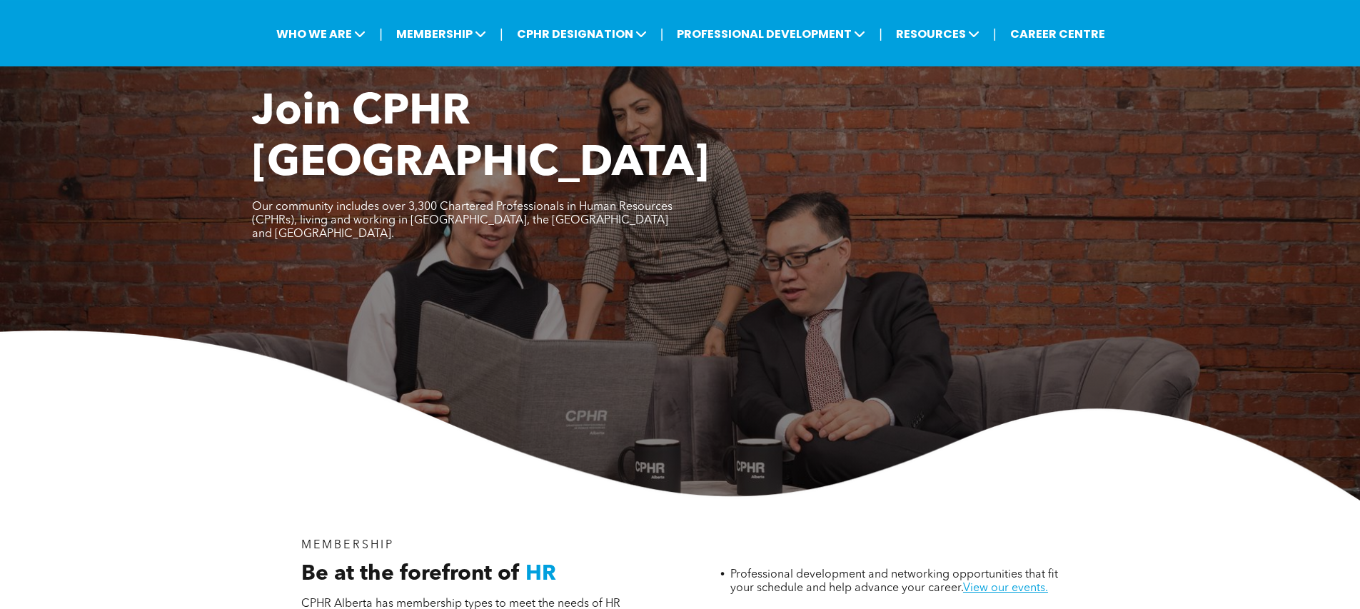
scroll to position [0, 0]
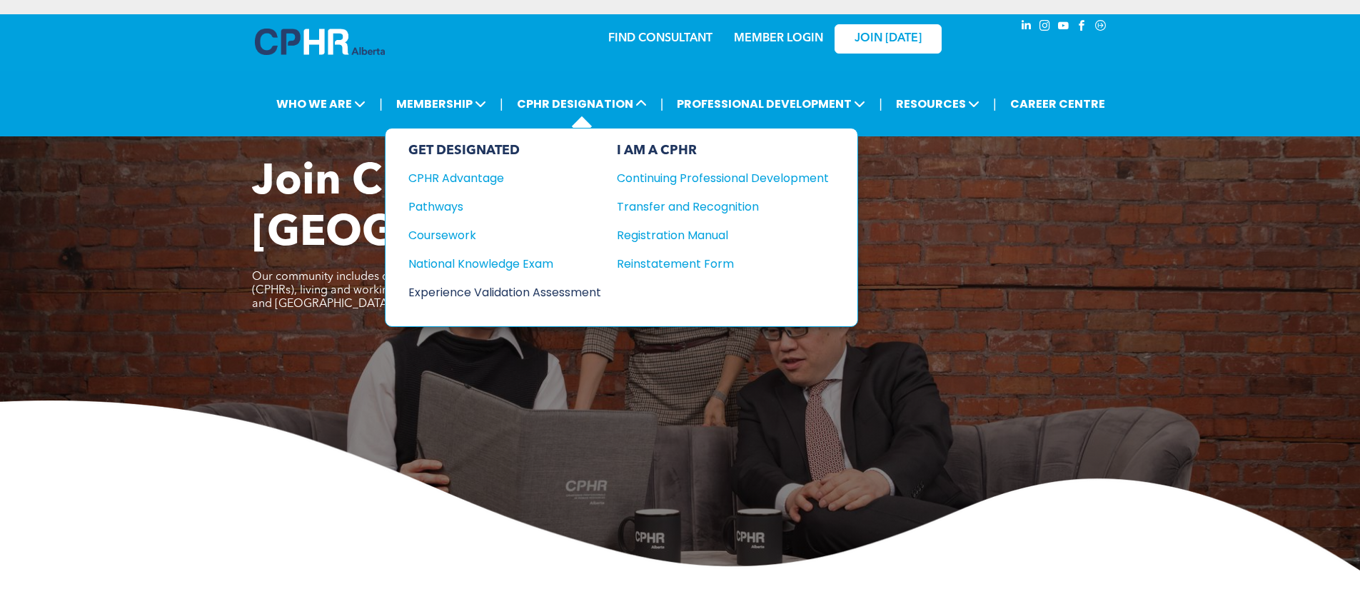
click at [508, 286] on div "Experience Validation Assessment" at bounding box center [494, 292] width 173 height 18
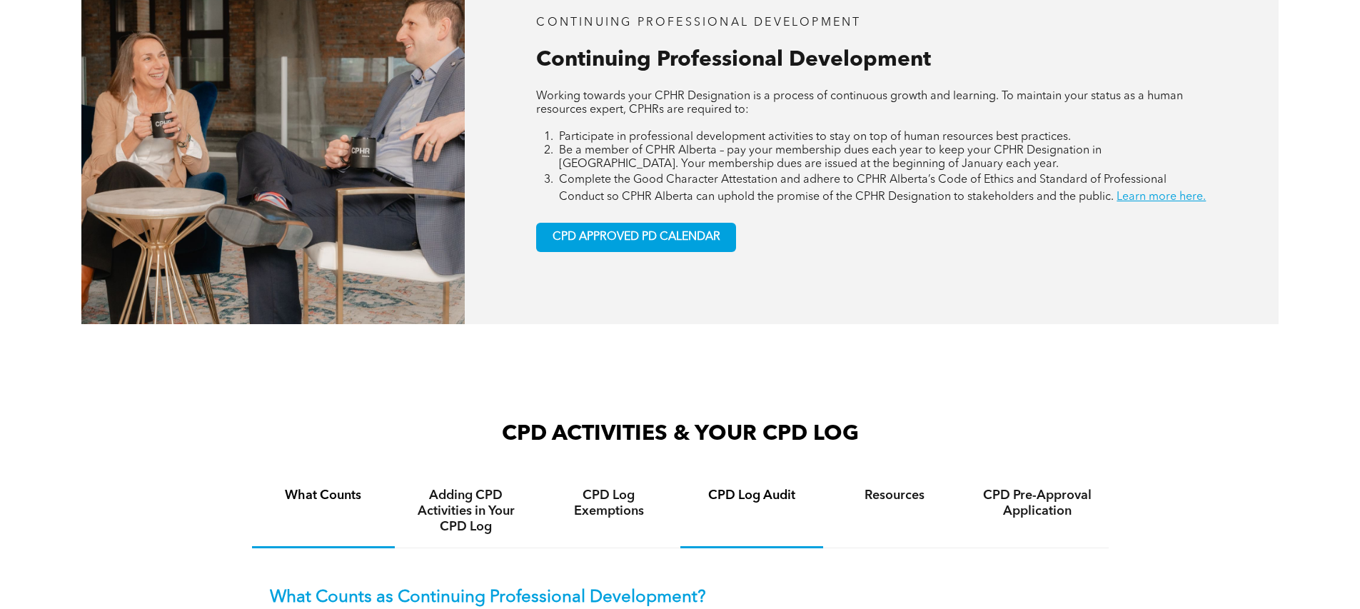
scroll to position [700, 0]
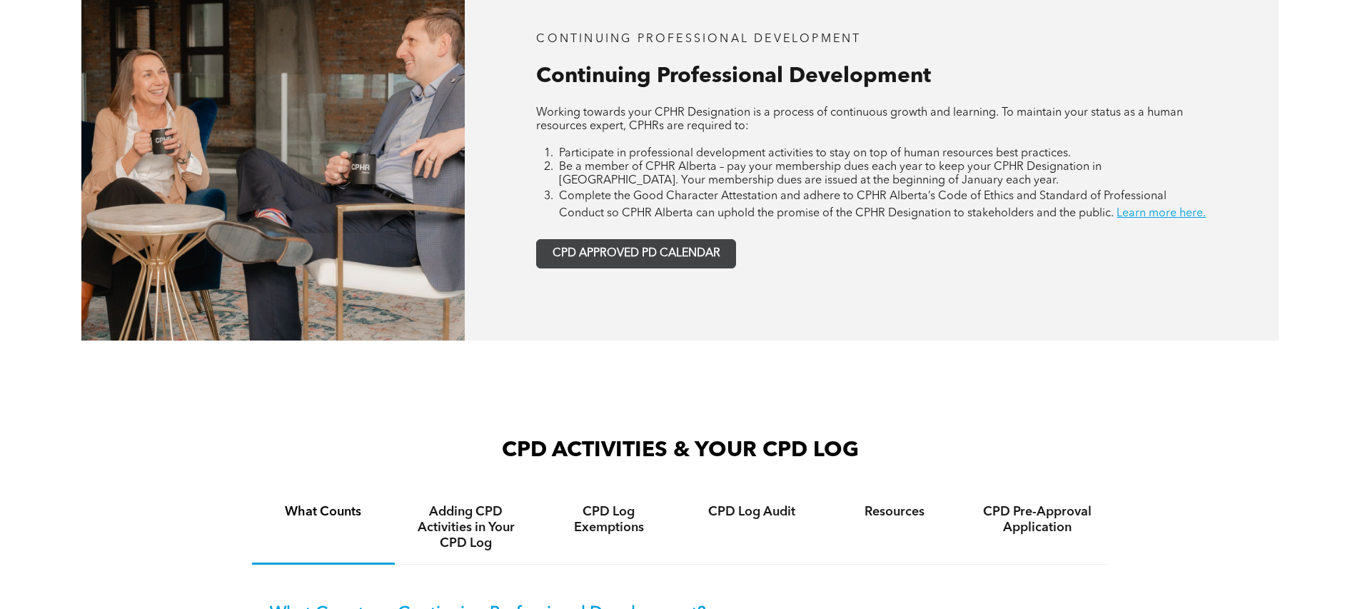
click at [691, 261] on span "CPD APPROVED PD CALENDAR" at bounding box center [637, 254] width 168 height 14
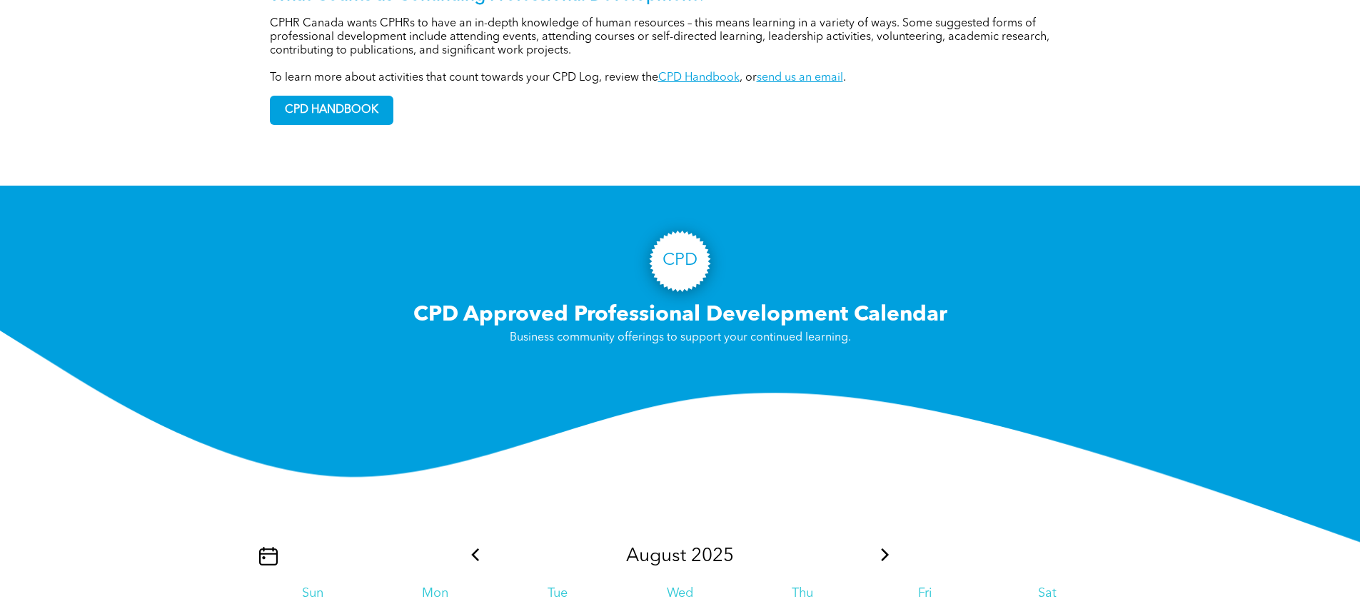
scroll to position [985, 0]
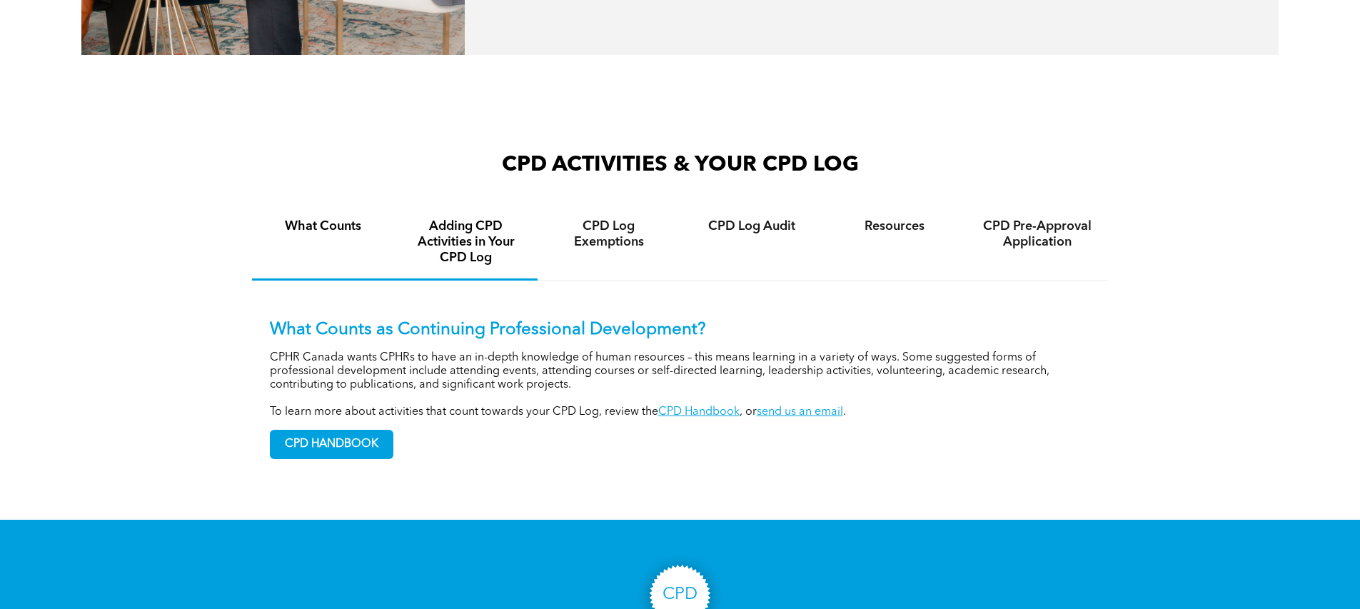
click at [453, 250] on h4 "Adding CPD Activities in Your CPD Log" at bounding box center [466, 241] width 117 height 47
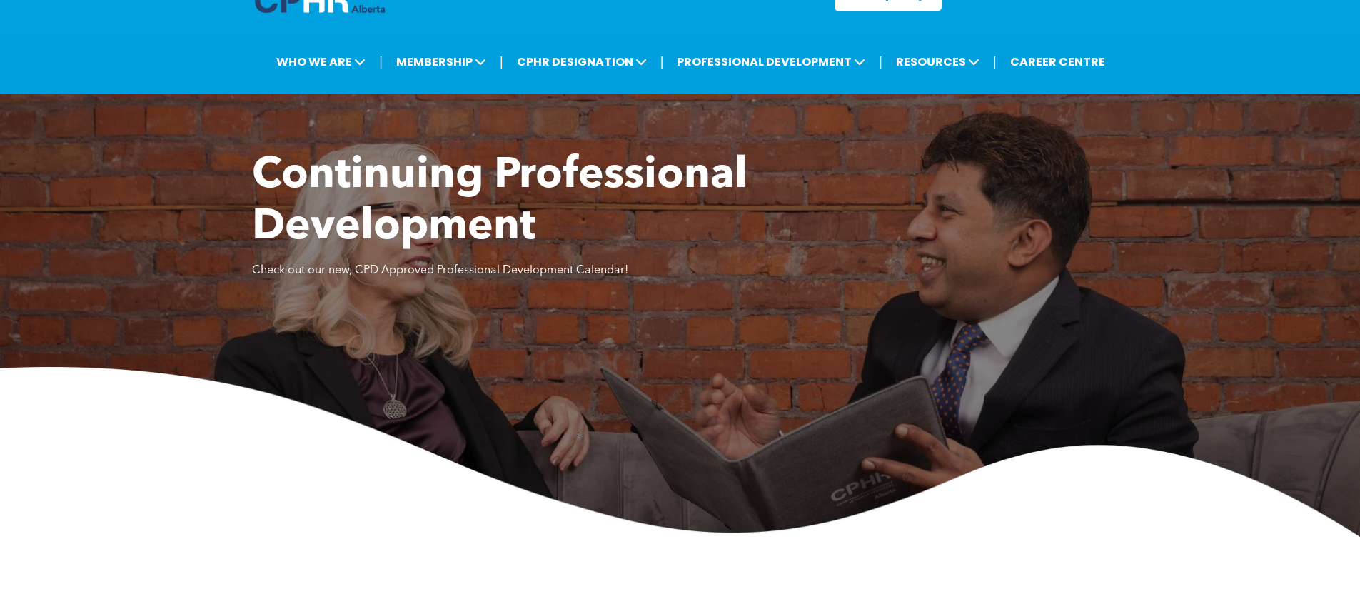
scroll to position [24, 0]
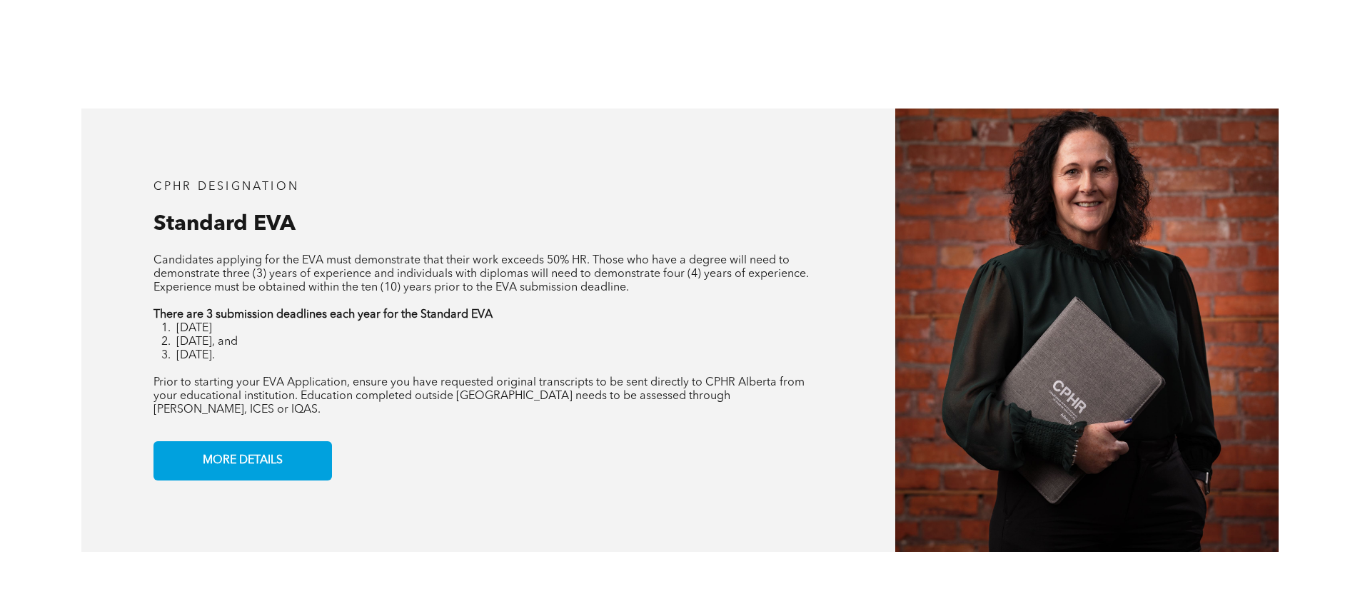
scroll to position [1185, 0]
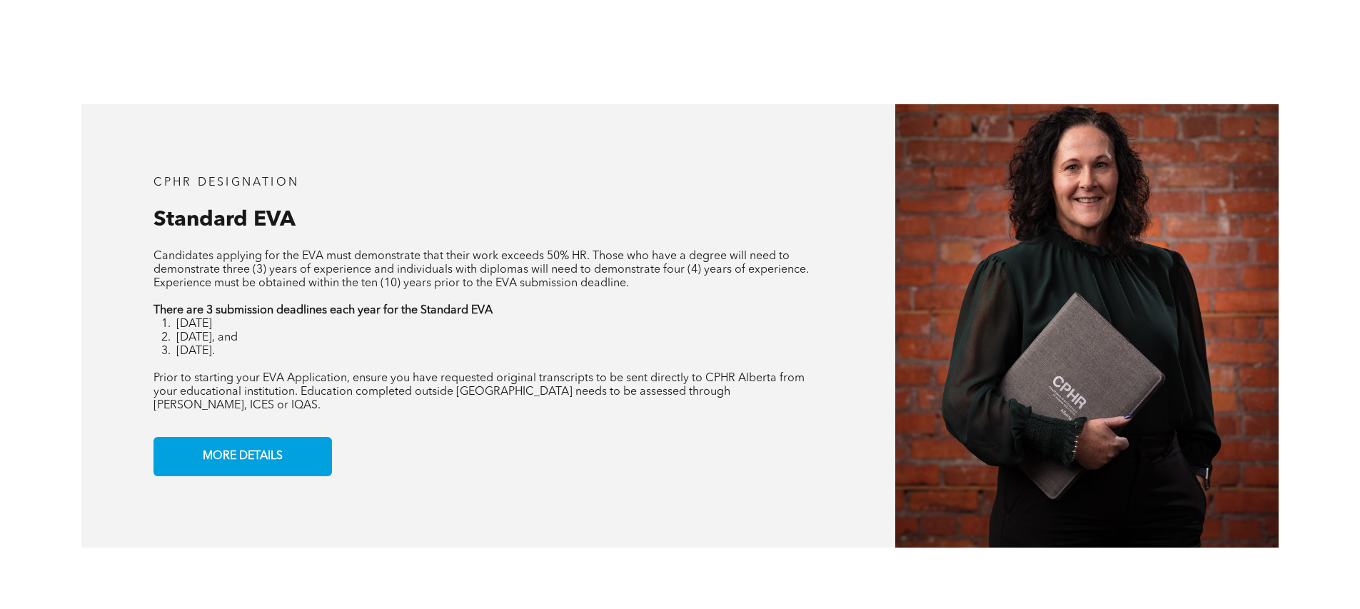
drag, startPoint x: 362, startPoint y: 263, endPoint x: 533, endPoint y: 260, distance: 170.6
click at [533, 260] on span "Candidates applying for the EVA must demonstrate that their work exceeds 50% HR…" at bounding box center [480, 270] width 655 height 39
click at [543, 254] on span "Candidates applying for the EVA must demonstrate that their work exceeds 50% HR…" at bounding box center [480, 270] width 655 height 39
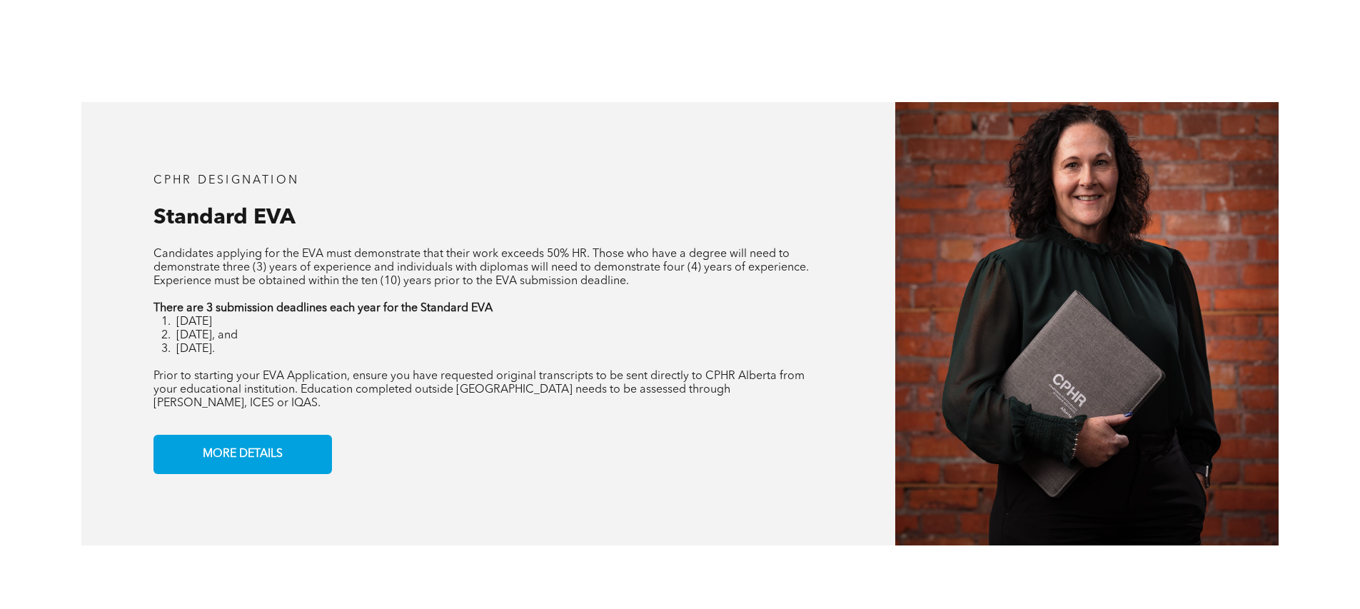
scroll to position [1188, 0]
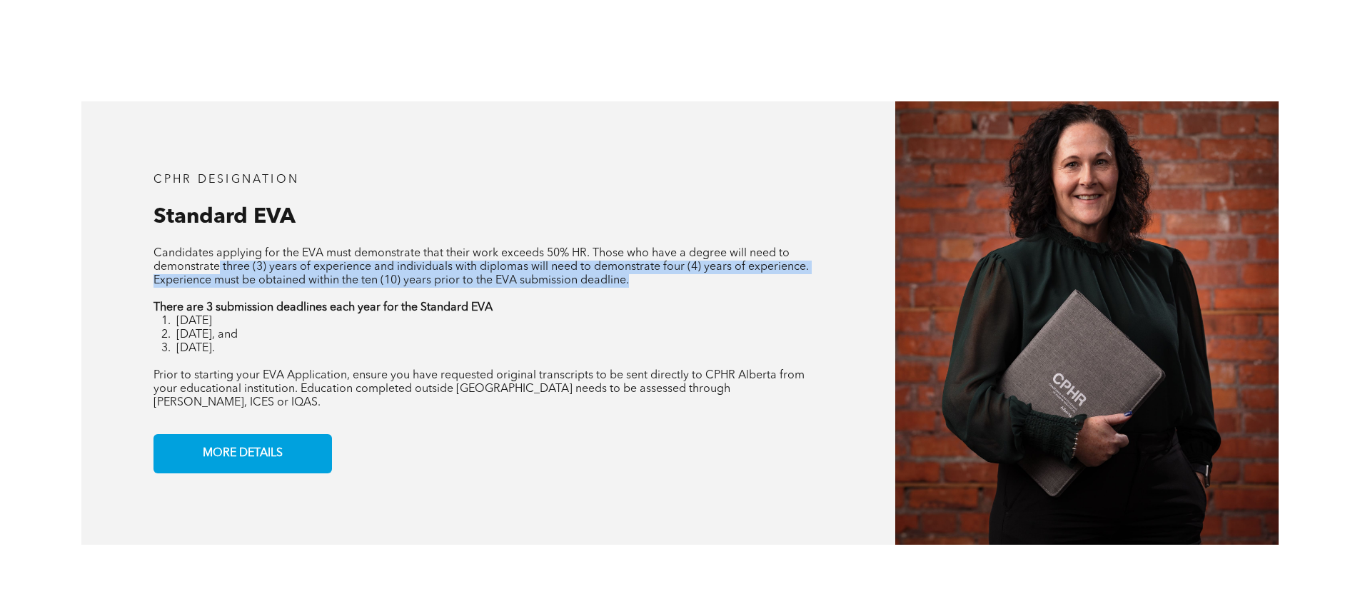
drag, startPoint x: 217, startPoint y: 266, endPoint x: 727, endPoint y: 281, distance: 510.7
click at [727, 281] on p "Candidates applying for the EVA must demonstrate that their work exceeds 50% HR…" at bounding box center [488, 267] width 670 height 41
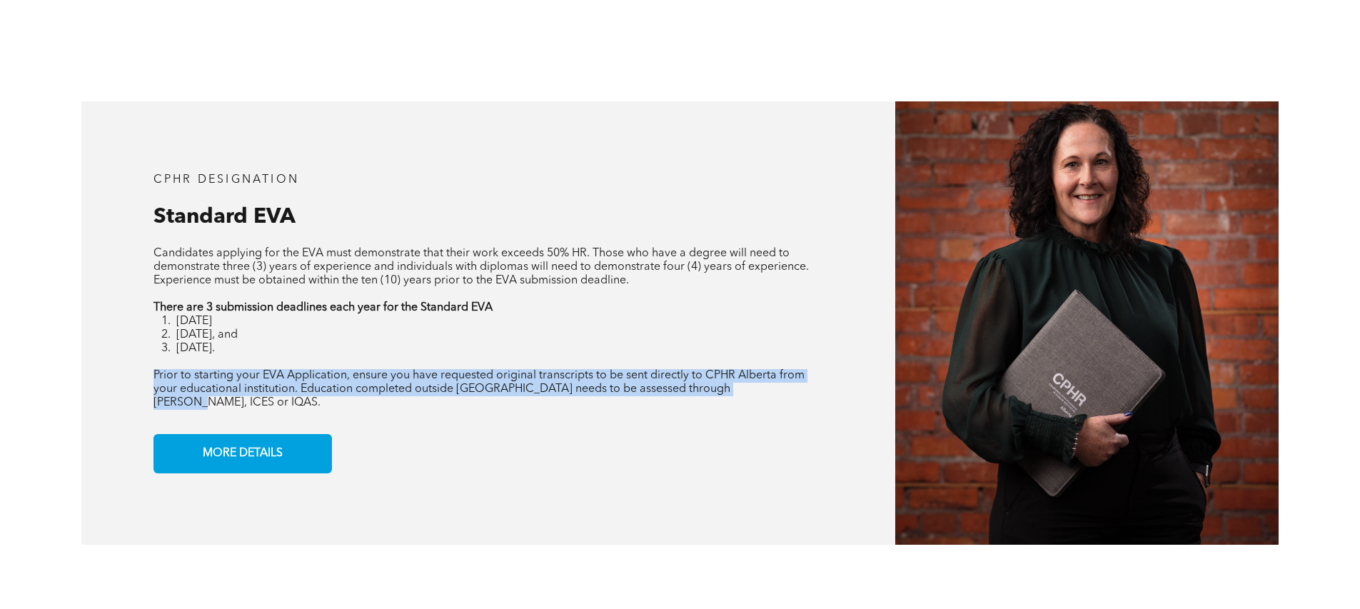
drag, startPoint x: 156, startPoint y: 376, endPoint x: 803, endPoint y: 383, distance: 647.5
click at [803, 383] on p "Prior to starting your EVA Application, ensure you have requested original tran…" at bounding box center [488, 389] width 670 height 41
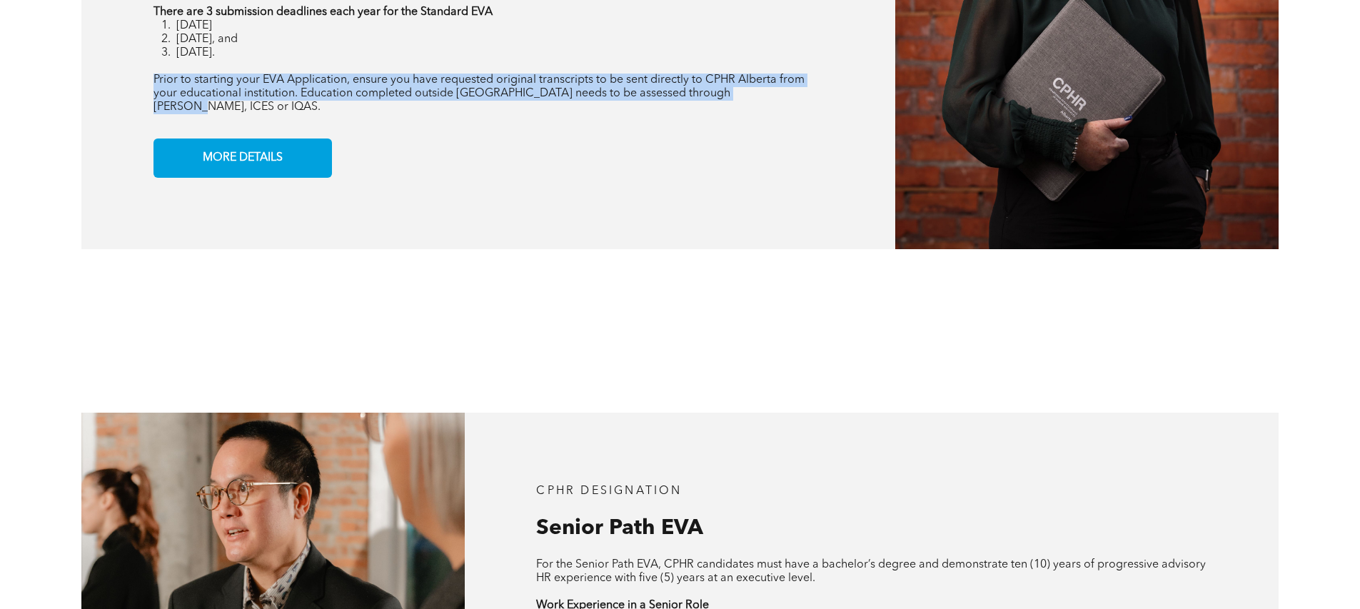
scroll to position [1488, 0]
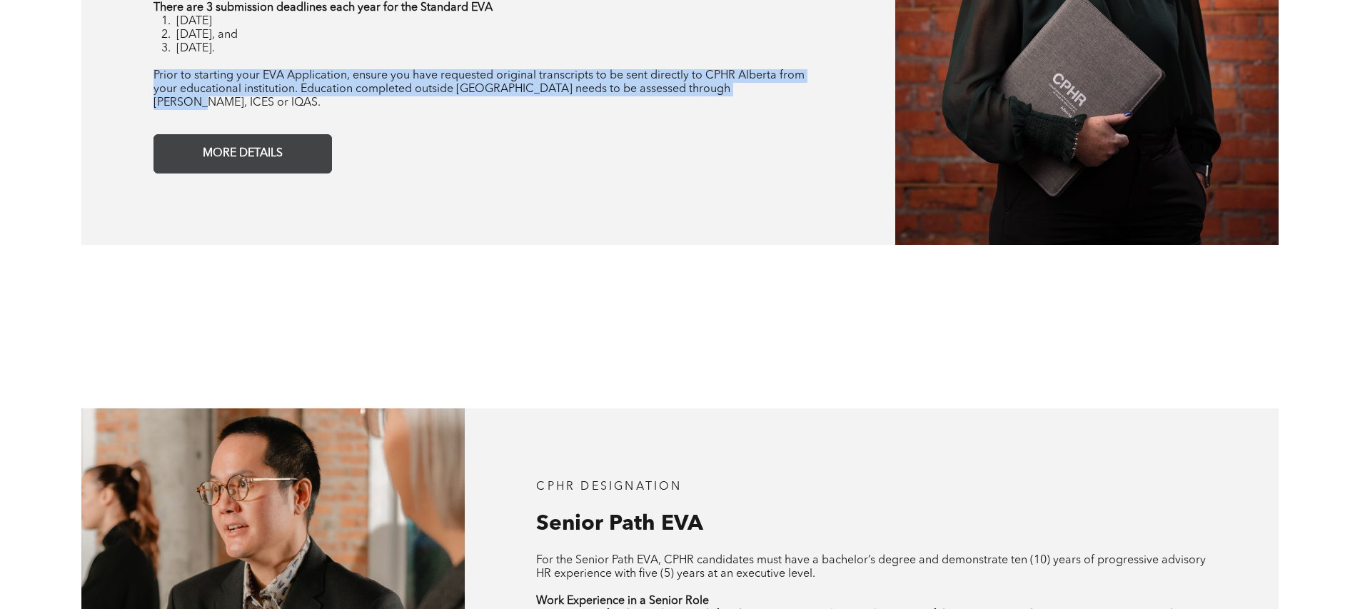
click at [258, 147] on span "MORE DETAILS" at bounding box center [243, 154] width 90 height 28
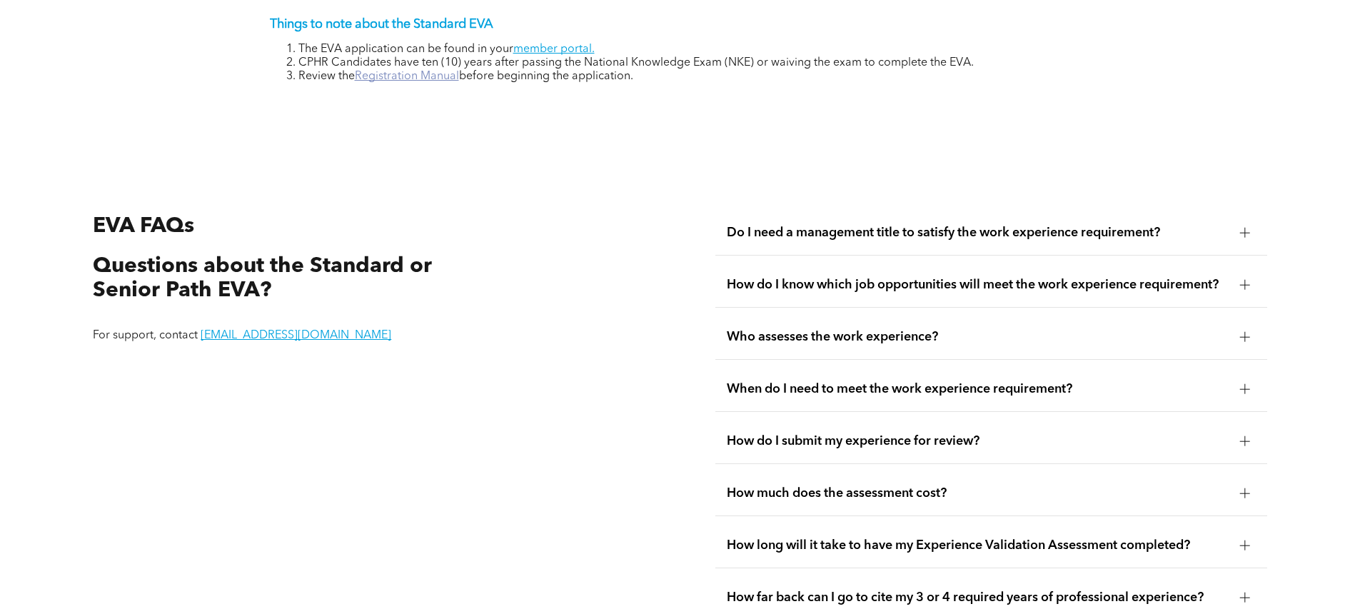
scroll to position [2561, 0]
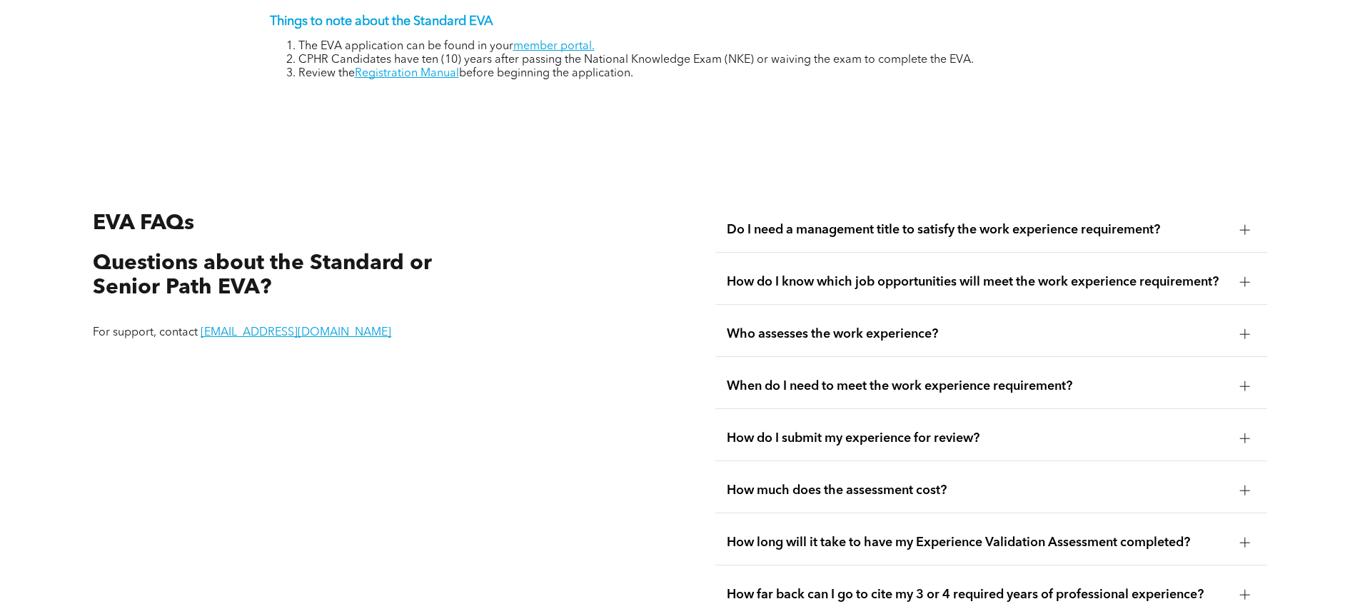
click at [800, 228] on div "Do I need a management title to satisfy the work experience requirement?" at bounding box center [991, 230] width 552 height 45
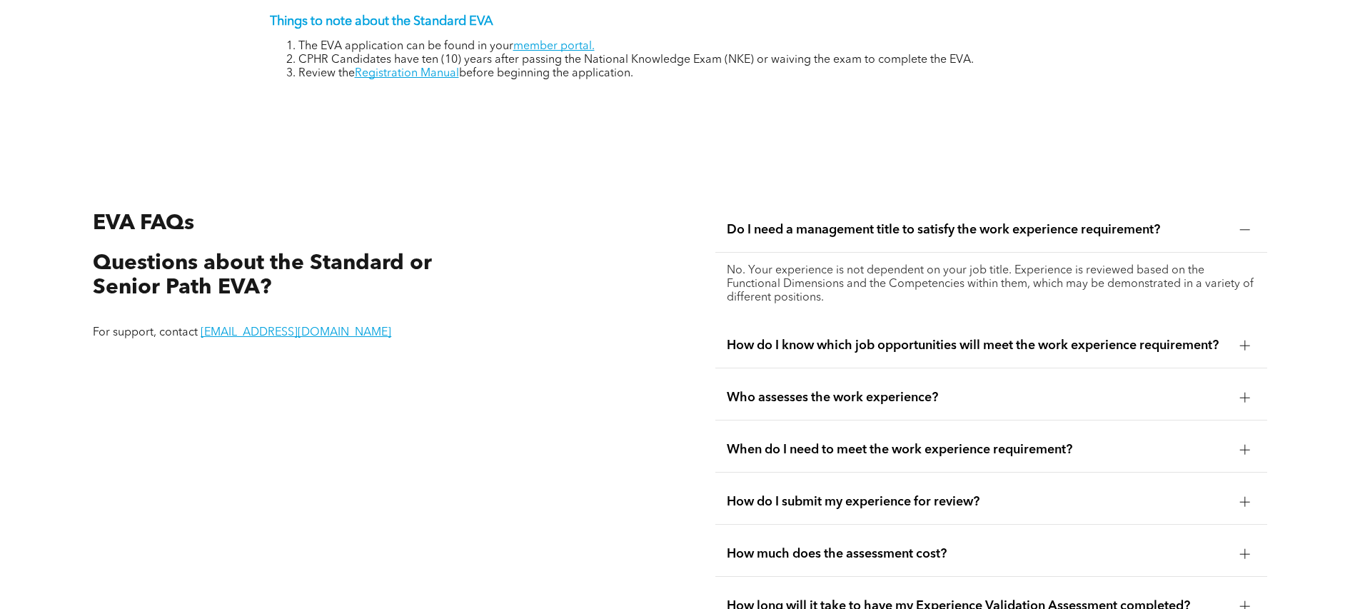
click at [814, 338] on span "How do I know which job opportunities will meet the work experience requirement?" at bounding box center [978, 346] width 502 height 16
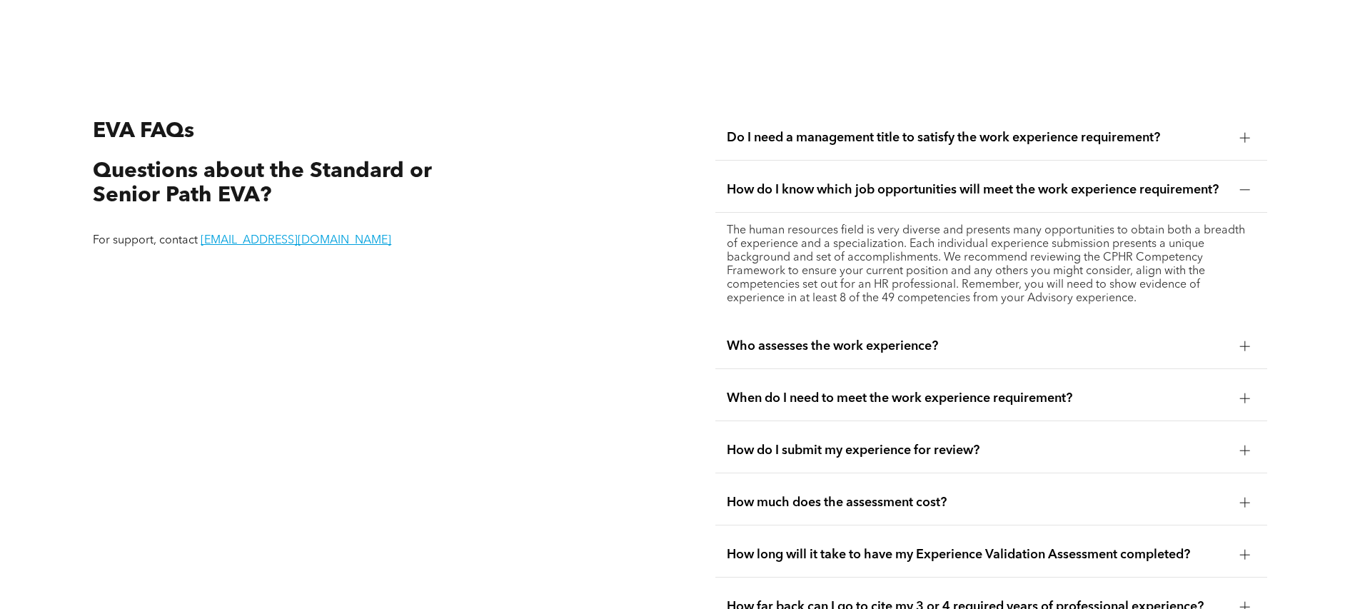
scroll to position [2676, 0]
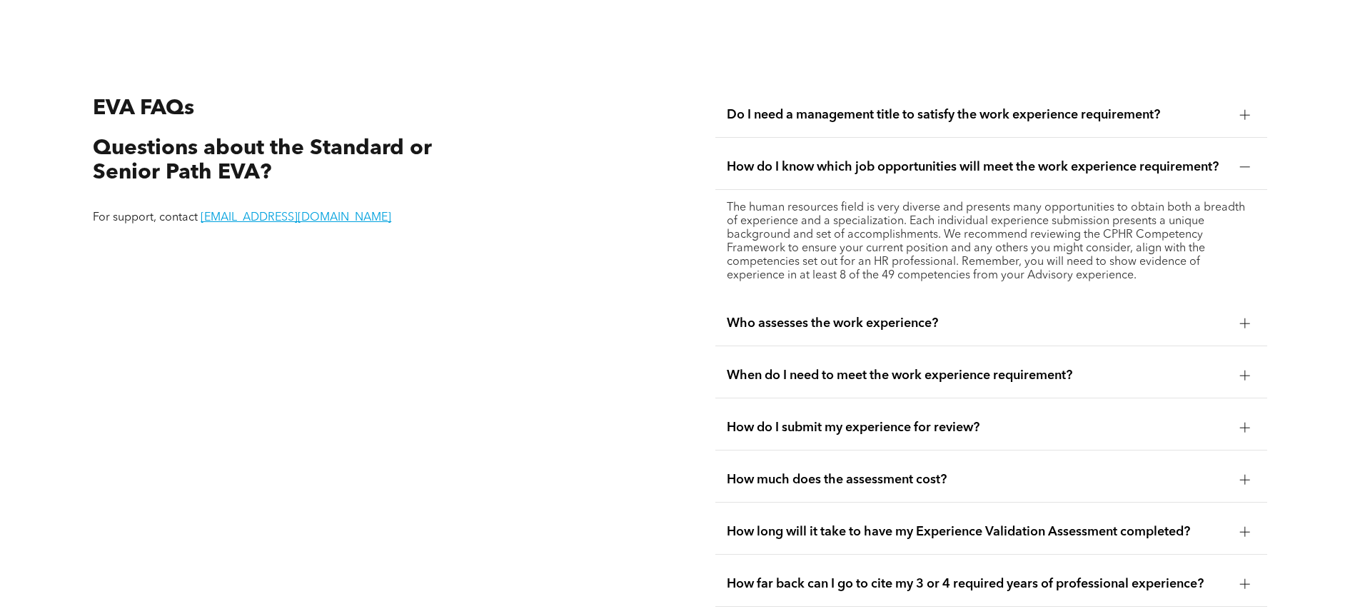
click at [811, 316] on span "Who assesses the work experience?" at bounding box center [978, 324] width 502 height 16
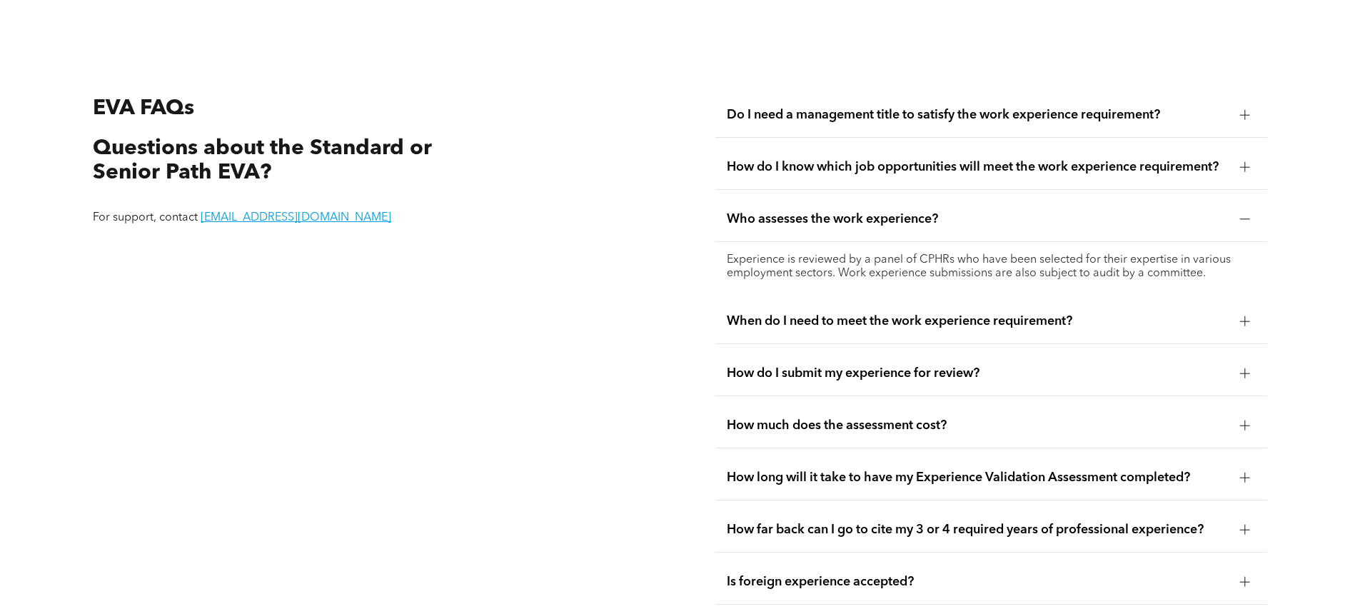
click at [811, 313] on span "When do I need to meet the work experience requirement?" at bounding box center [978, 321] width 502 height 16
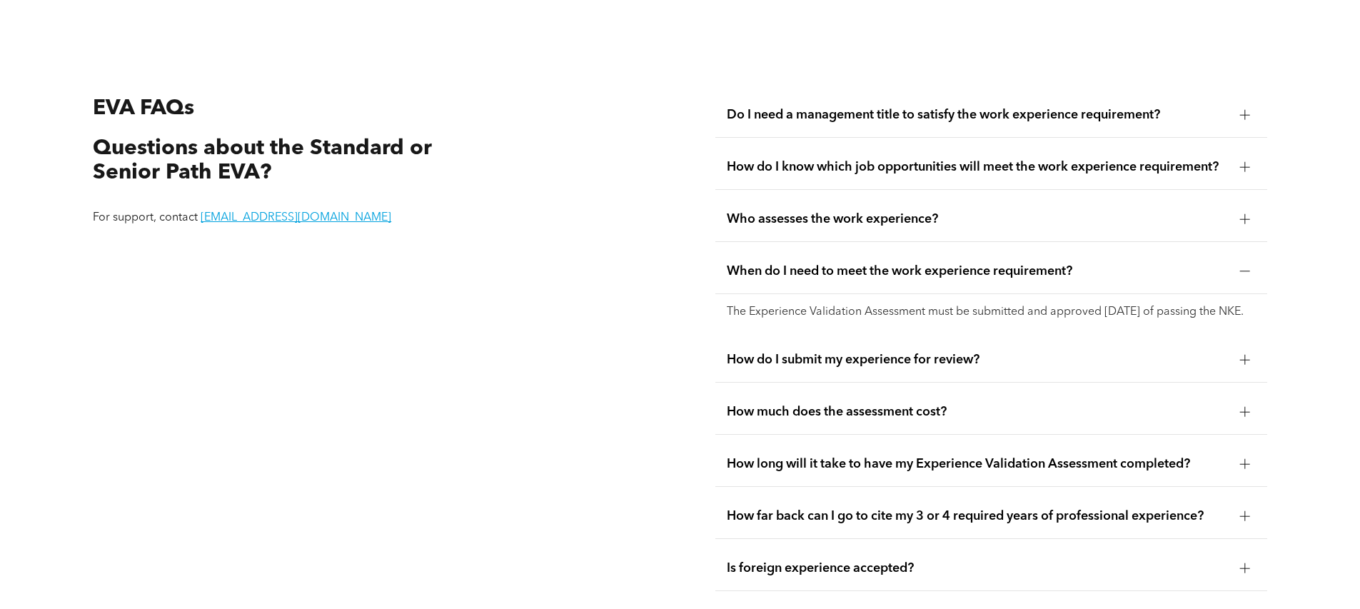
click at [796, 354] on span "How do I submit my experience for review?" at bounding box center [978, 360] width 502 height 16
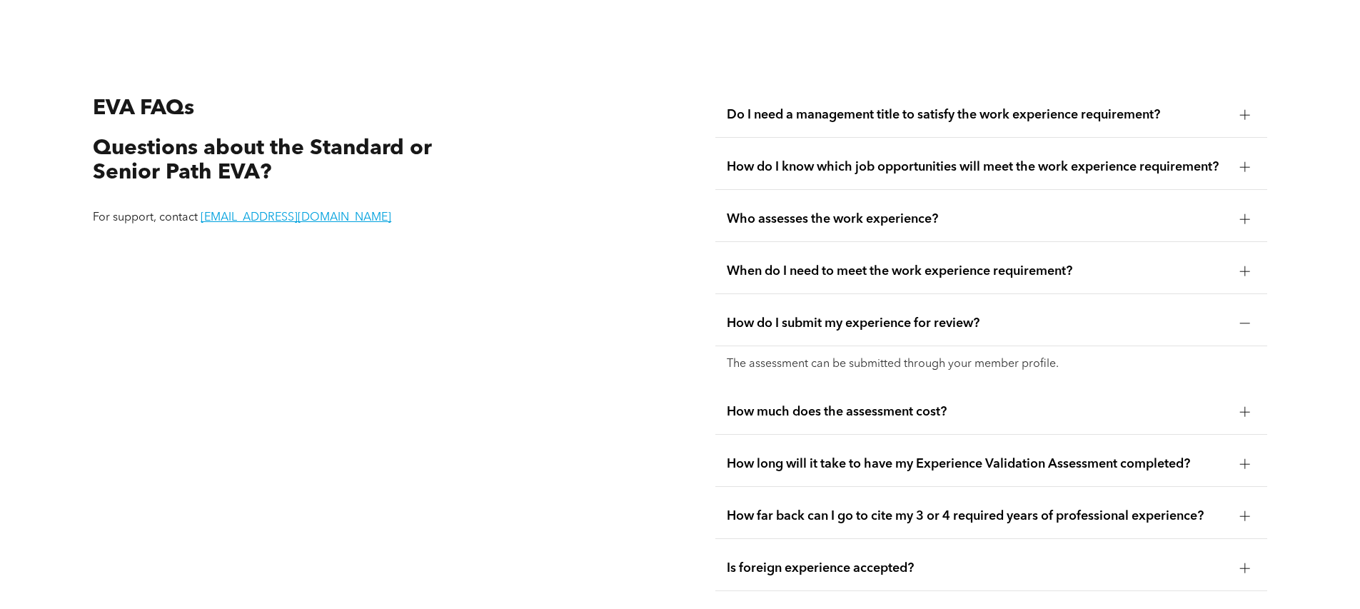
click at [725, 403] on div "How much does the assessment cost?" at bounding box center [991, 412] width 552 height 45
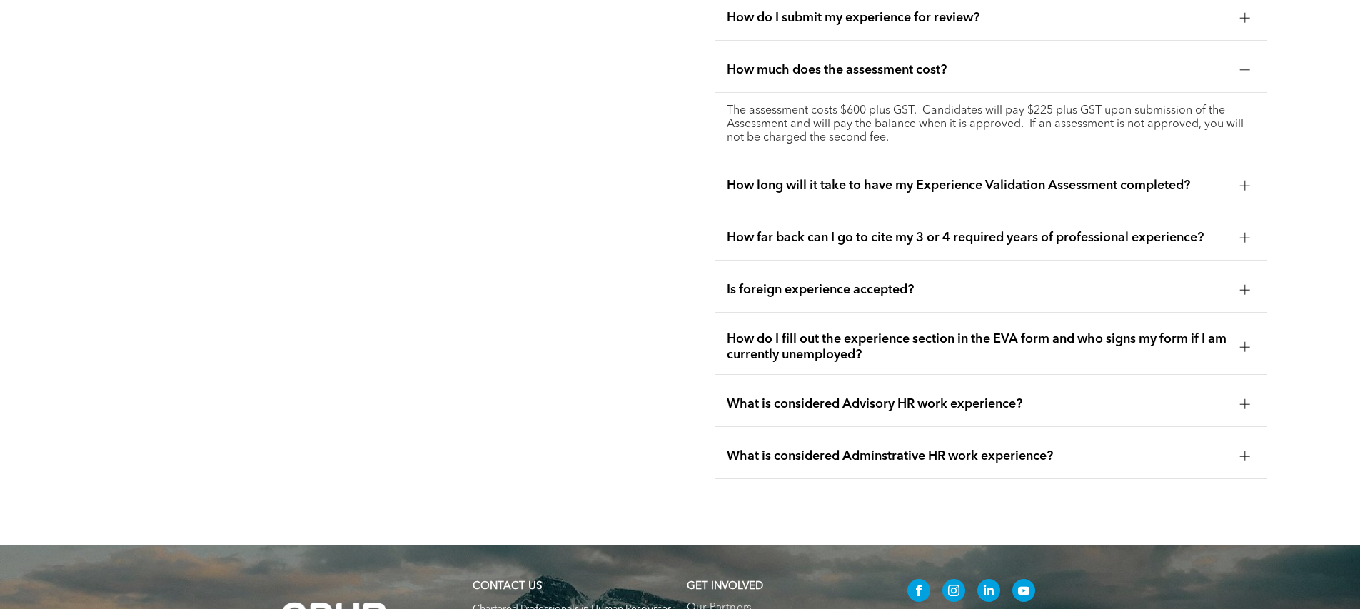
scroll to position [3005, 0]
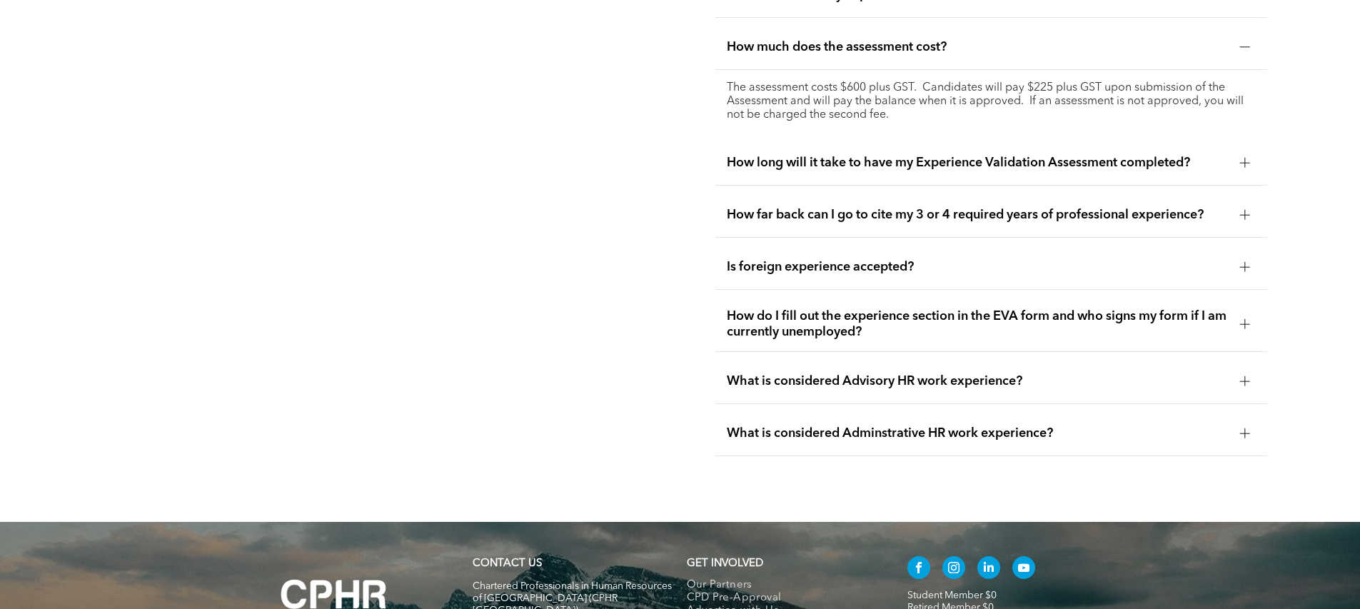
click at [802, 160] on div "How long will it take to have my Experience Validation Assessment completed?" at bounding box center [991, 163] width 552 height 45
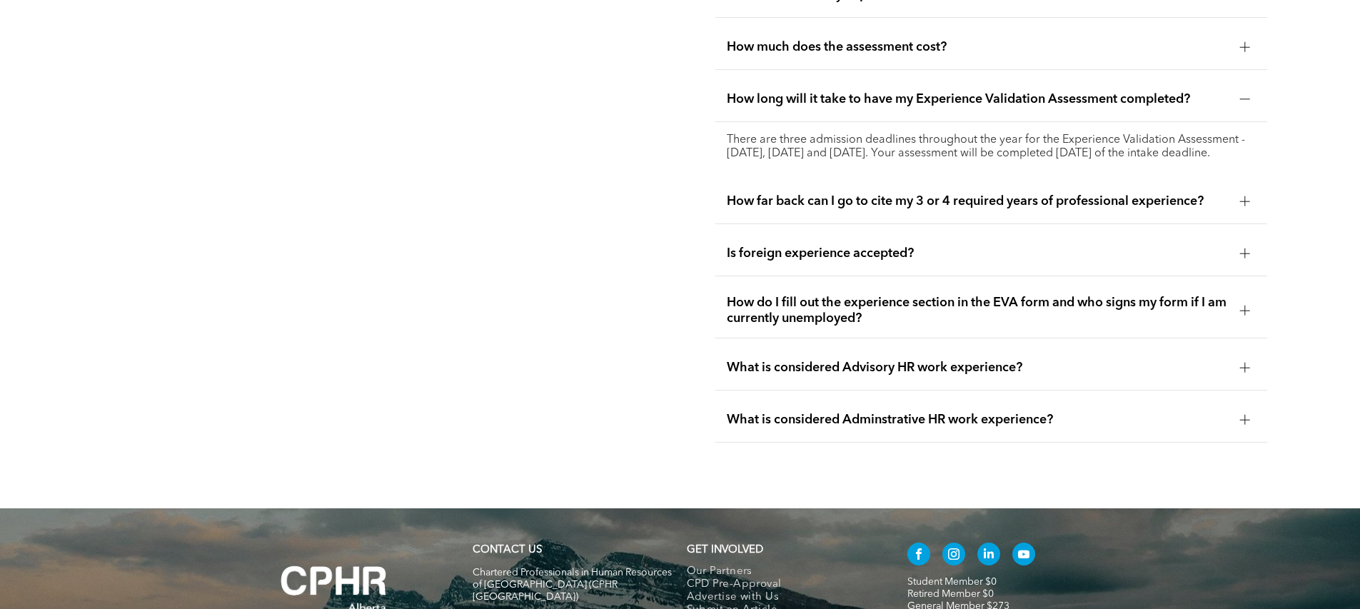
click at [805, 194] on span "How far back can I go to cite my 3 or 4 required years of professional experien…" at bounding box center [978, 201] width 502 height 16
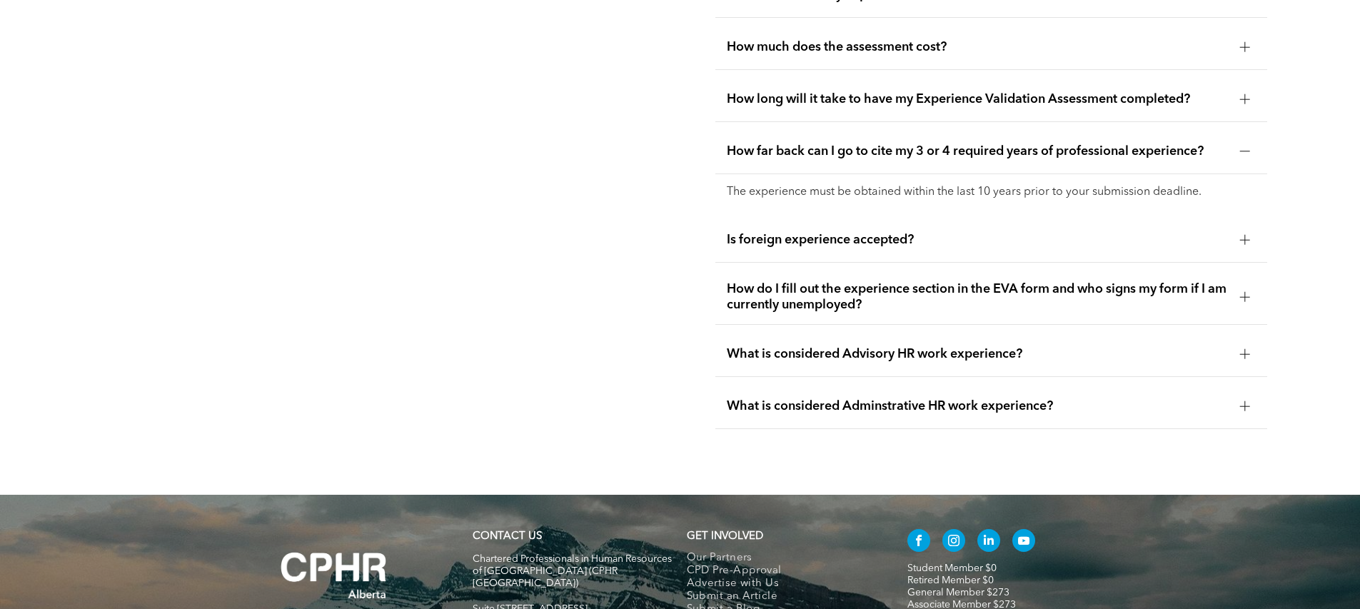
click at [805, 218] on div "Is foreign experience accepted?" at bounding box center [991, 240] width 552 height 45
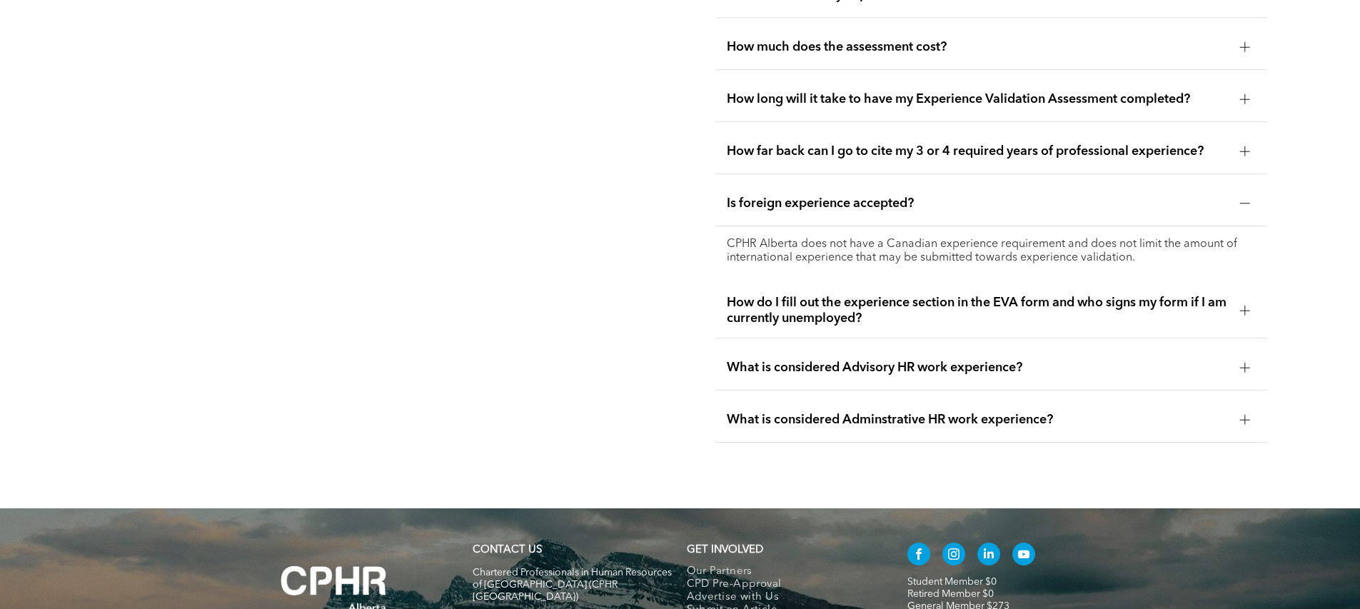
click at [755, 295] on span "How do I fill out the experience section in the EVA form and who signs my form …" at bounding box center [978, 310] width 502 height 31
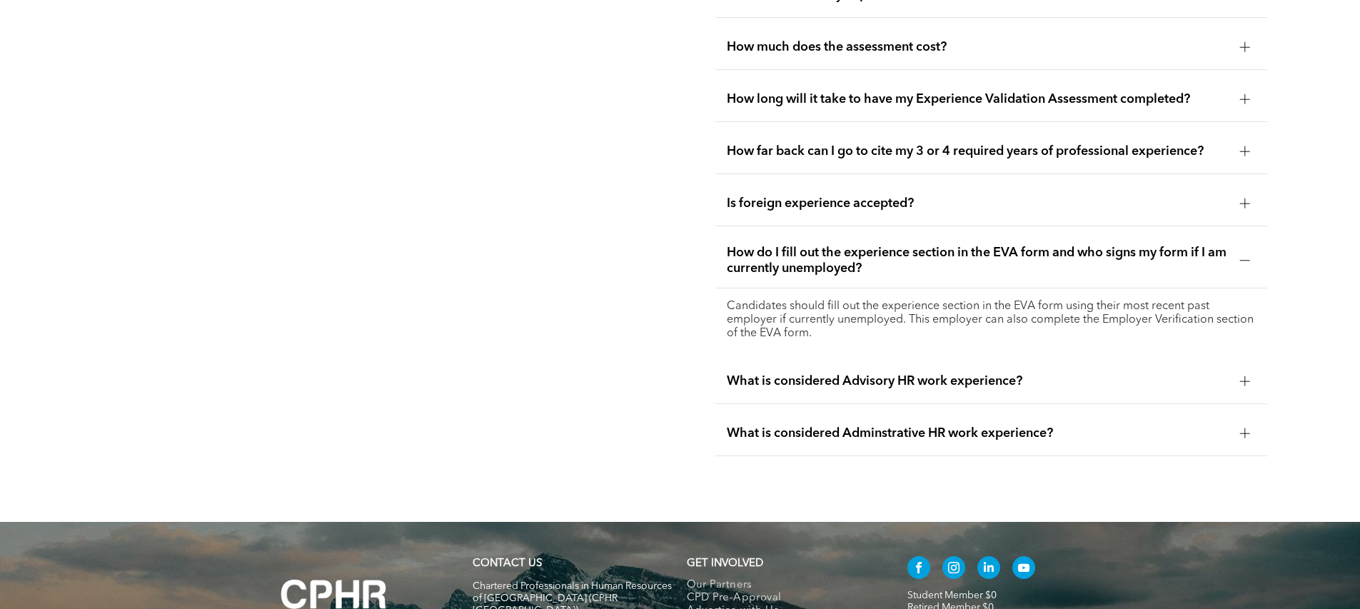
click at [852, 373] on span "What is considered Advisory HR work experience?" at bounding box center [978, 381] width 502 height 16
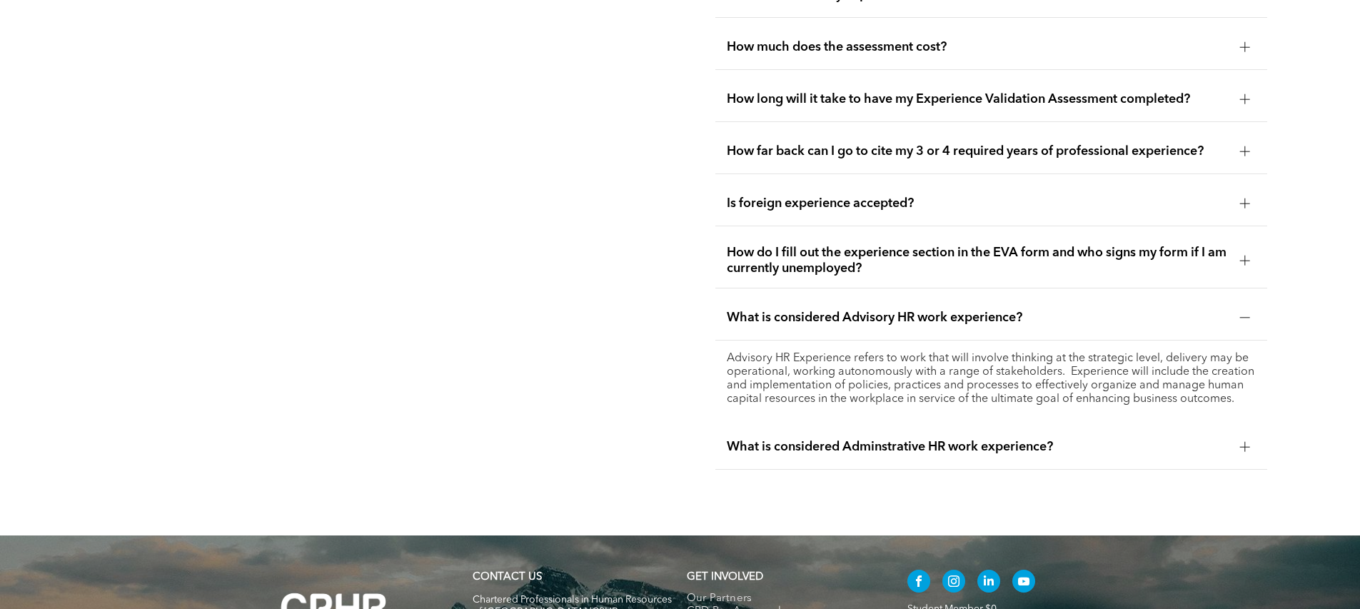
drag, startPoint x: 796, startPoint y: 357, endPoint x: 998, endPoint y: 356, distance: 202.0
click at [998, 356] on p "Advisory HR Experience refers to work that will involve thinking at the strateg…" at bounding box center [991, 379] width 529 height 54
click at [764, 439] on span "What is considered Adminstrative HR work experience?" at bounding box center [978, 447] width 502 height 16
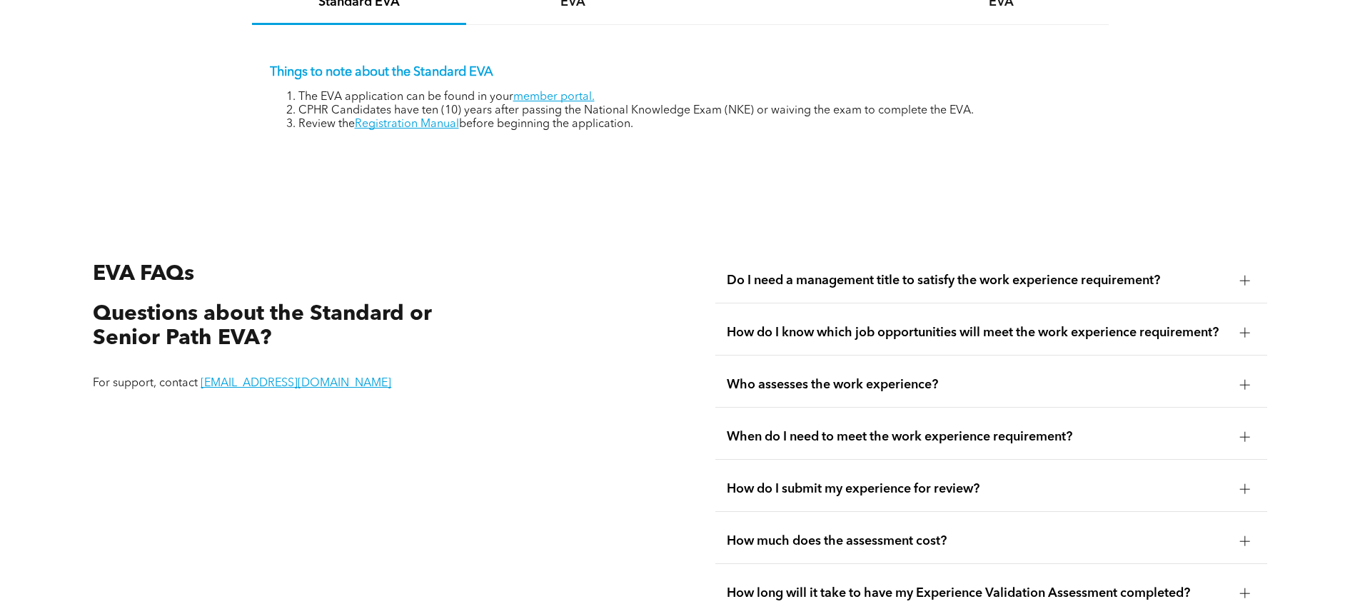
scroll to position [2403, 0]
